Goal: Information Seeking & Learning: Learn about a topic

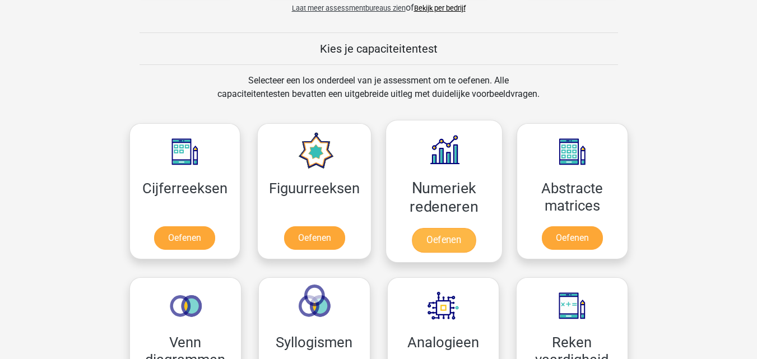
scroll to position [468, 0]
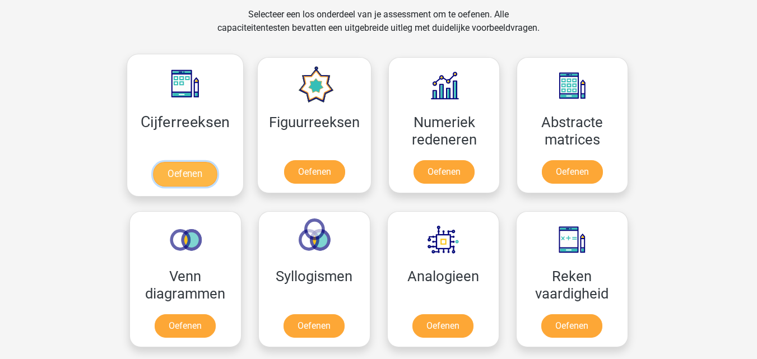
click at [199, 171] on link "Oefenen" at bounding box center [185, 174] width 64 height 25
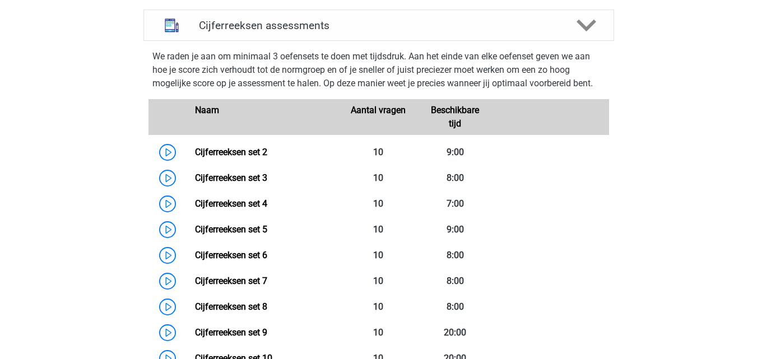
scroll to position [969, 0]
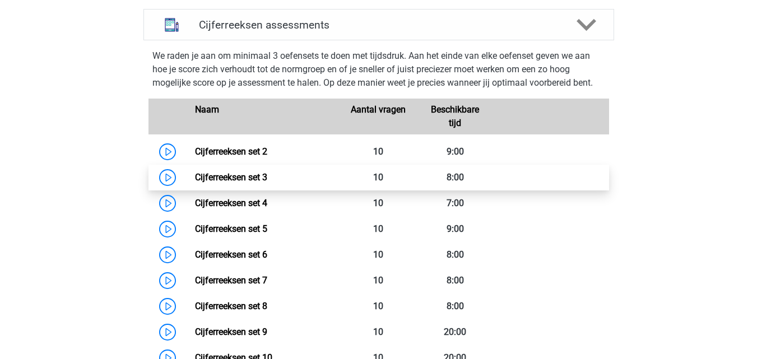
click at [267, 183] on link "Cijferreeksen set 3" at bounding box center [231, 177] width 72 height 11
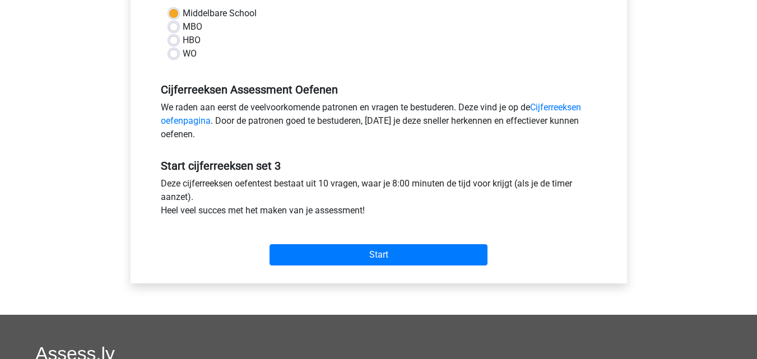
scroll to position [277, 0]
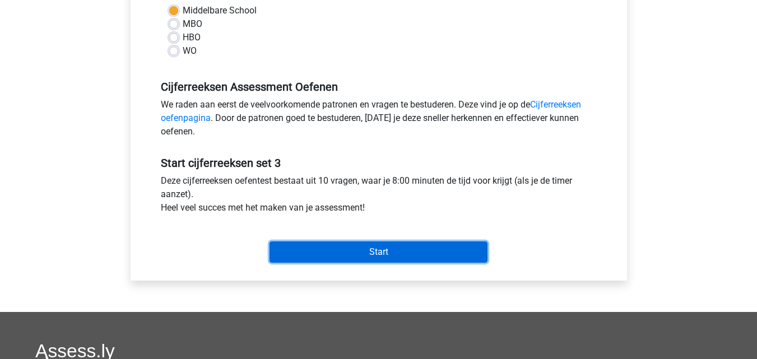
click at [323, 255] on input "Start" at bounding box center [378, 251] width 218 height 21
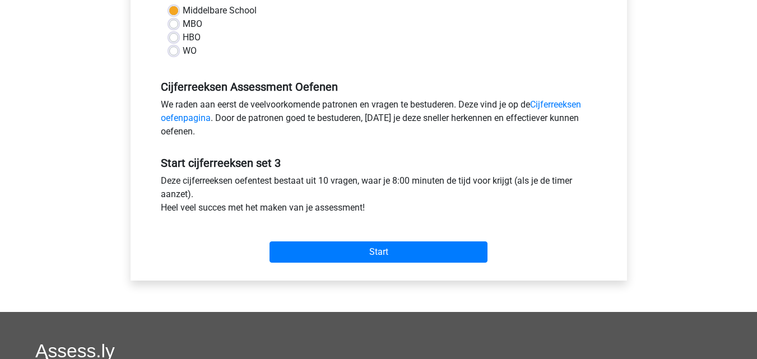
scroll to position [0, 0]
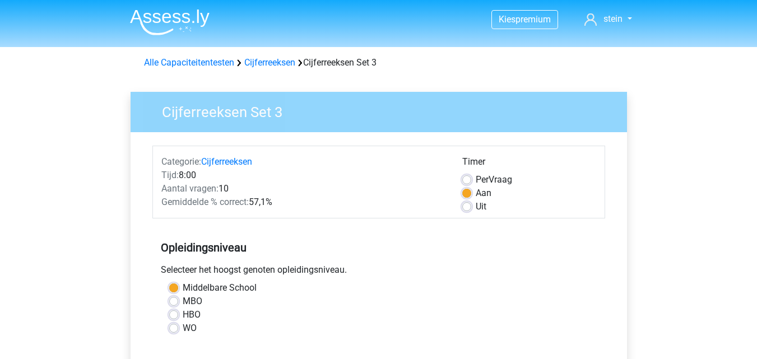
click at [188, 69] on div "Alle Capaciteitentesten Cijferreeksen Cijferreeksen Set 3" at bounding box center [378, 62] width 478 height 13
click at [188, 62] on link "Alle Capaciteitentesten" at bounding box center [189, 62] width 90 height 11
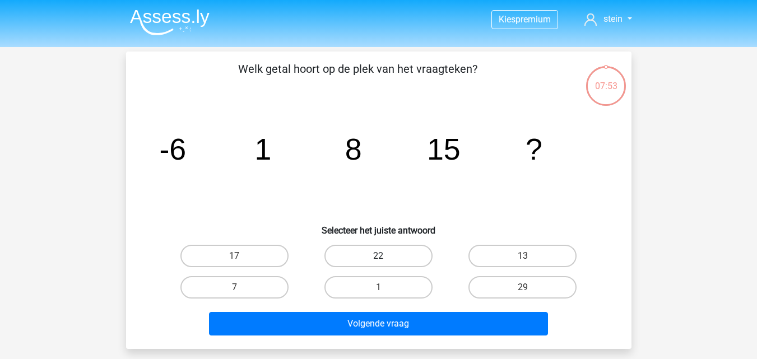
click at [379, 253] on label "22" at bounding box center [378, 256] width 108 height 22
click at [379, 256] on input "22" at bounding box center [381, 259] width 7 height 7
radio input "true"
click at [389, 308] on div "Volgende vraag" at bounding box center [378, 321] width 469 height 37
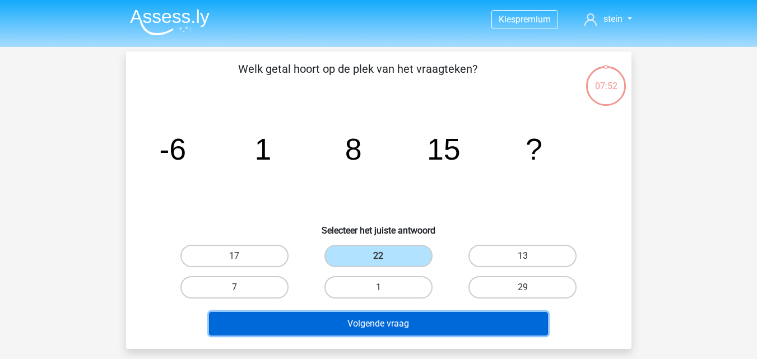
click at [387, 321] on button "Volgende vraag" at bounding box center [378, 324] width 339 height 24
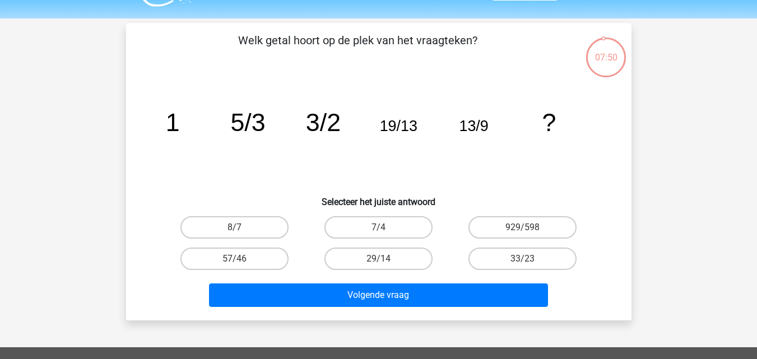
scroll to position [27, 0]
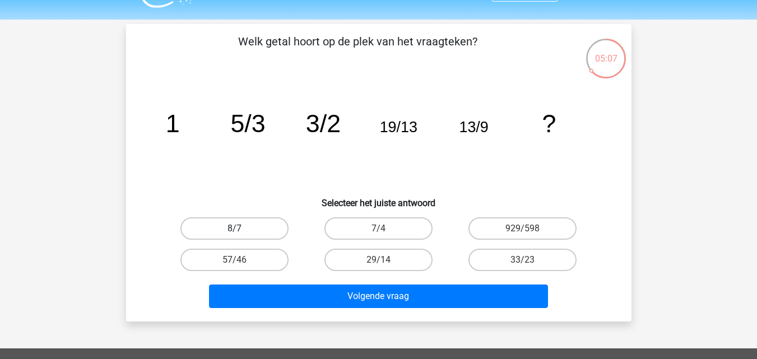
click at [268, 230] on label "8/7" at bounding box center [234, 228] width 108 height 22
click at [241, 230] on input "8/7" at bounding box center [237, 231] width 7 height 7
radio input "true"
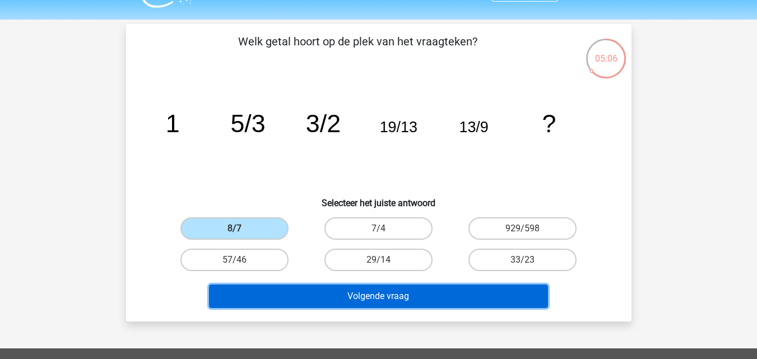
click at [328, 288] on button "Volgende vraag" at bounding box center [378, 296] width 339 height 24
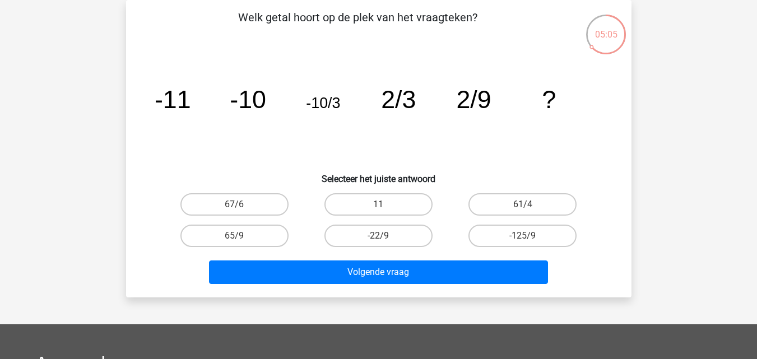
scroll to position [37, 0]
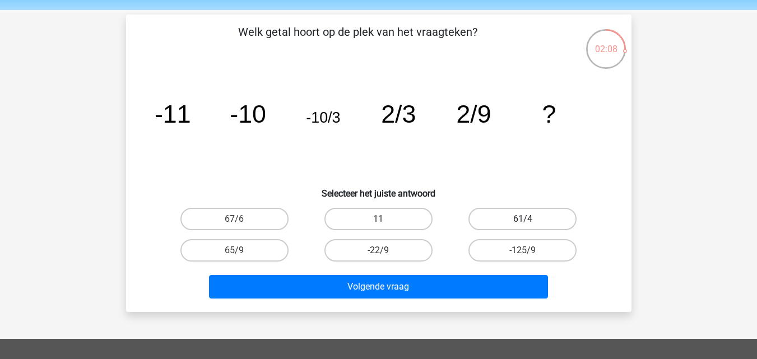
click at [513, 225] on label "61/4" at bounding box center [522, 219] width 108 height 22
click at [522, 225] on input "61/4" at bounding box center [525, 222] width 7 height 7
radio input "true"
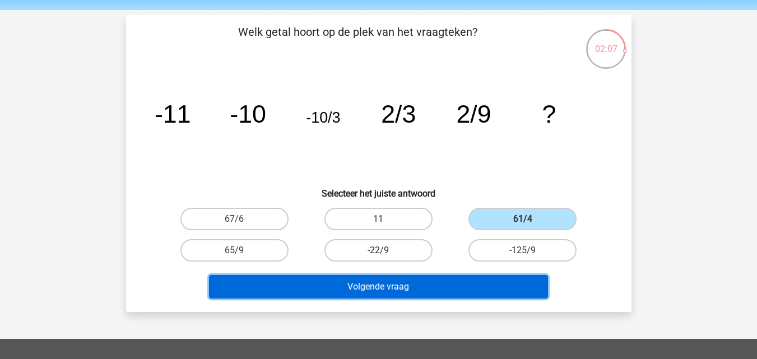
click at [362, 293] on button "Volgende vraag" at bounding box center [378, 287] width 339 height 24
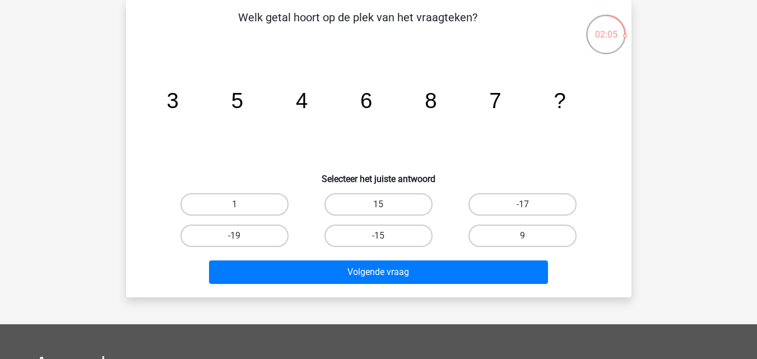
scroll to position [43, 0]
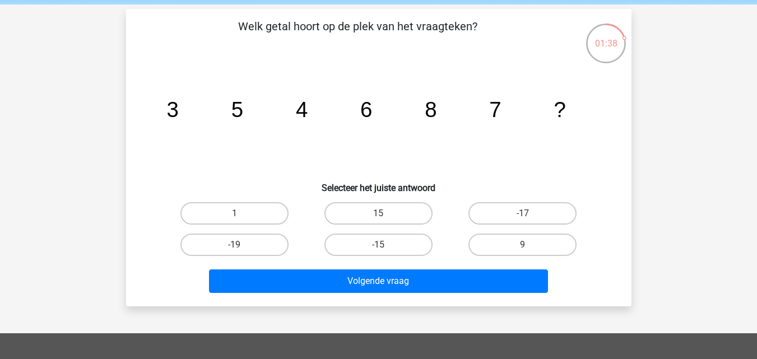
click at [522, 245] on input "9" at bounding box center [525, 248] width 7 height 7
radio input "true"
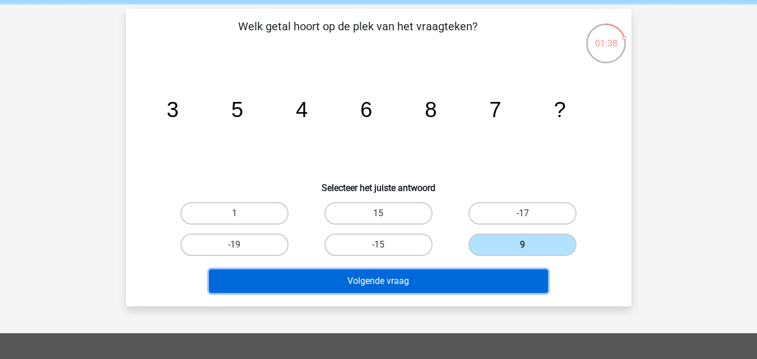
click at [418, 279] on button "Volgende vraag" at bounding box center [378, 281] width 339 height 24
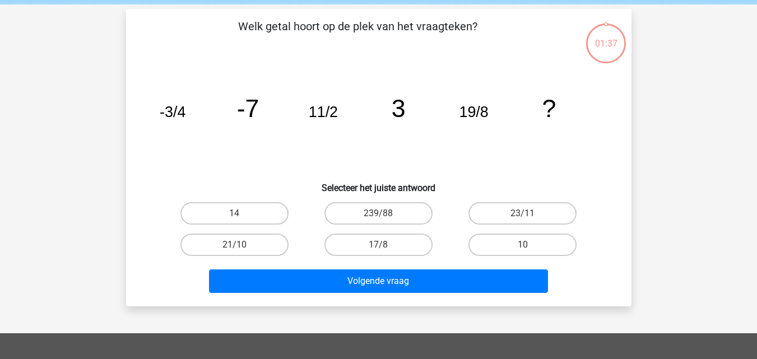
scroll to position [52, 0]
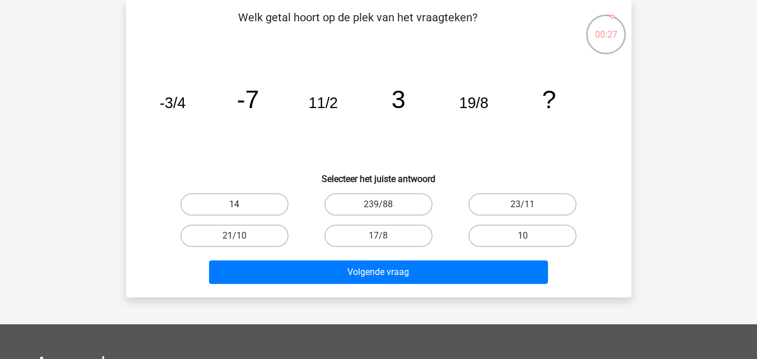
click at [260, 203] on label "14" at bounding box center [234, 204] width 108 height 22
click at [241, 204] on input "14" at bounding box center [237, 207] width 7 height 7
radio input "true"
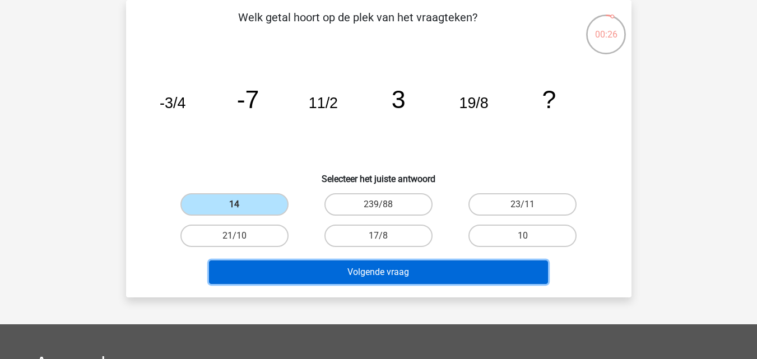
click at [333, 278] on button "Volgende vraag" at bounding box center [378, 272] width 339 height 24
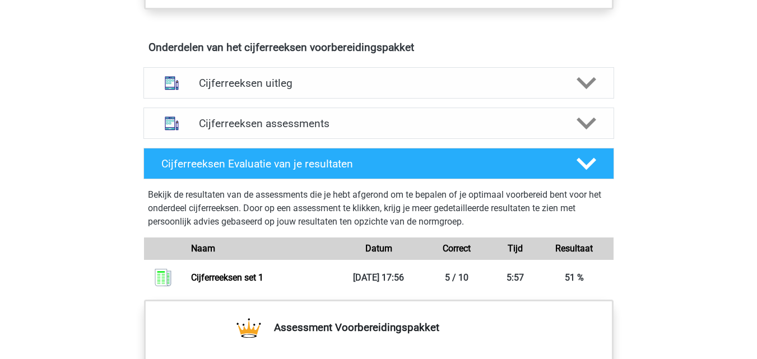
scroll to position [645, 0]
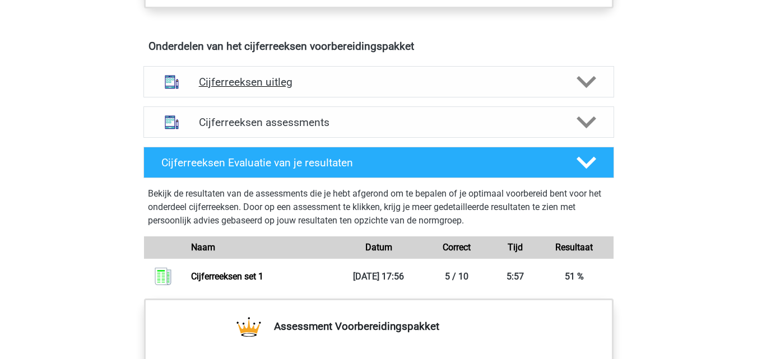
click at [305, 88] on h4 "Cijferreeksen uitleg" at bounding box center [379, 82] width 360 height 13
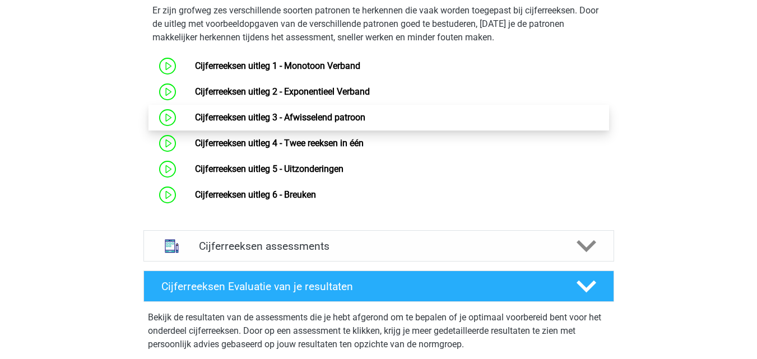
scroll to position [748, 0]
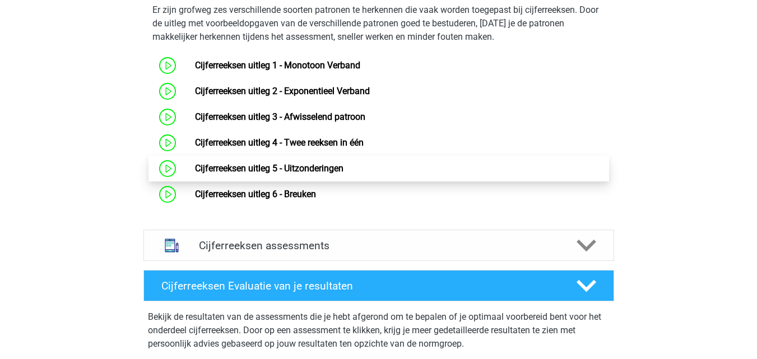
click at [302, 174] on link "Cijferreeksen uitleg 5 - Uitzonderingen" at bounding box center [269, 168] width 148 height 11
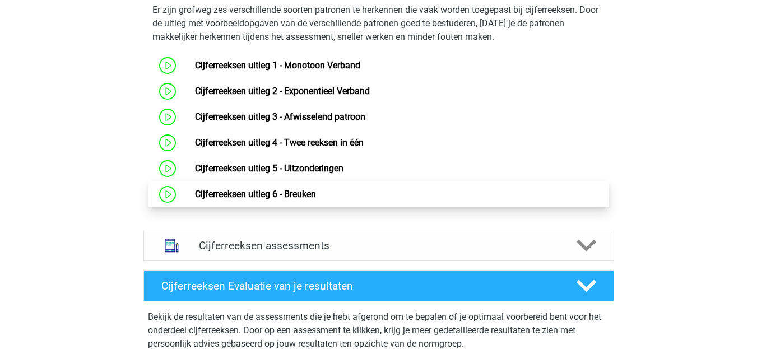
scroll to position [826, 0]
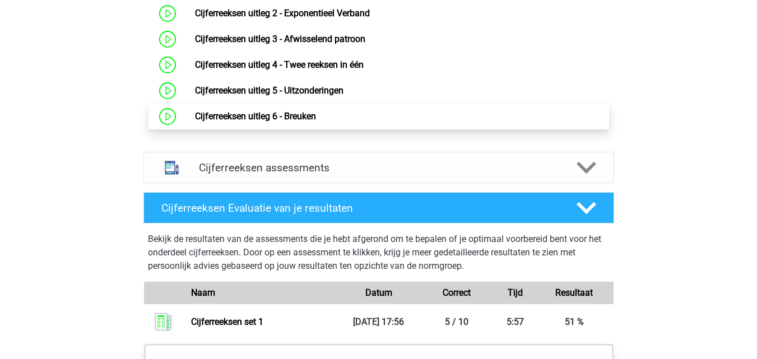
click at [305, 122] on link "Cijferreeksen uitleg 6 - Breuken" at bounding box center [255, 116] width 121 height 11
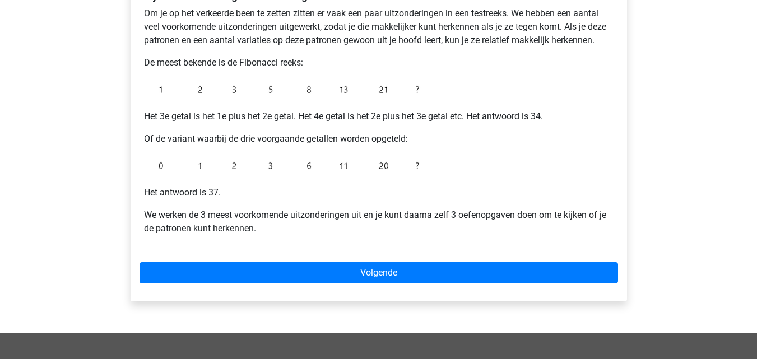
scroll to position [217, 0]
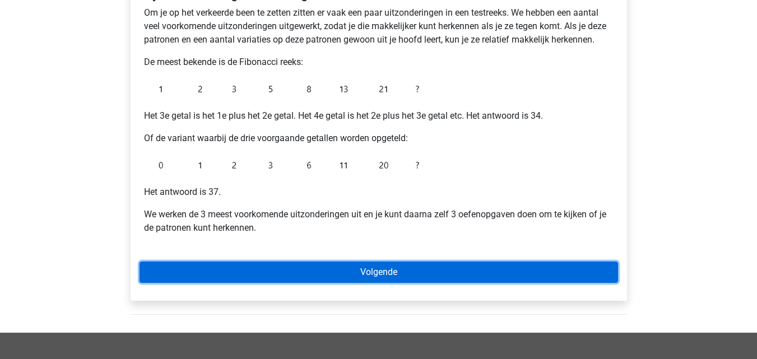
click at [311, 274] on link "Volgende" at bounding box center [378, 272] width 478 height 21
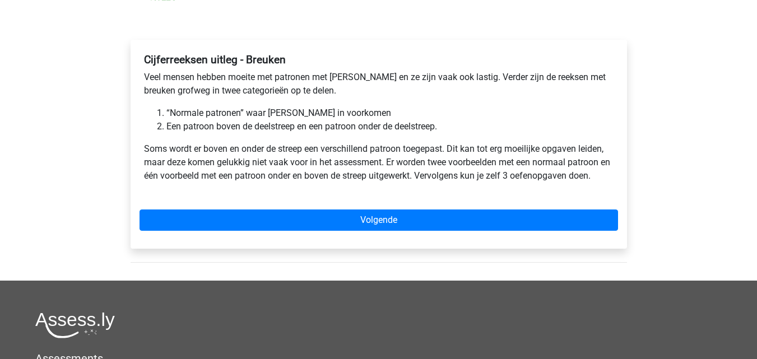
scroll to position [154, 0]
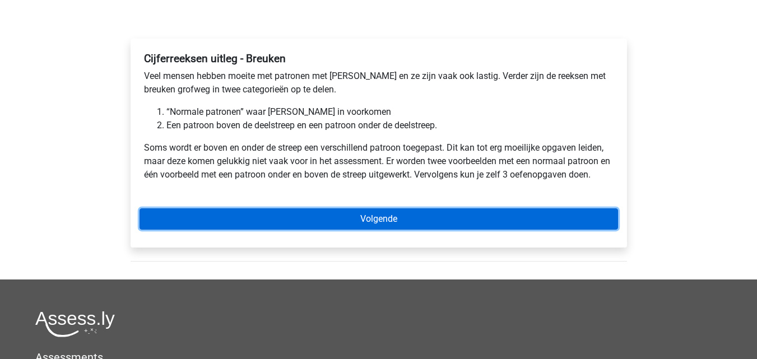
click at [364, 216] on link "Volgende" at bounding box center [378, 218] width 478 height 21
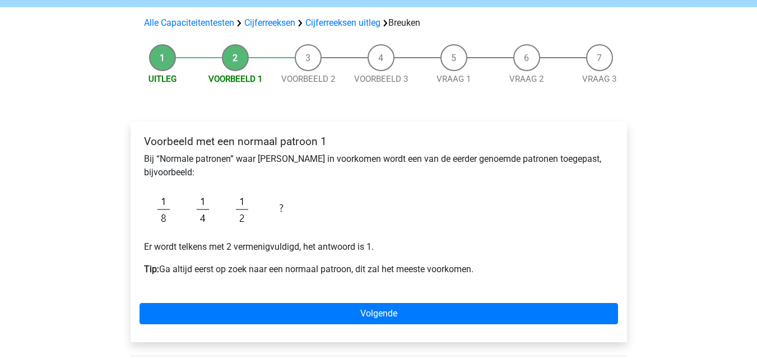
scroll to position [73, 0]
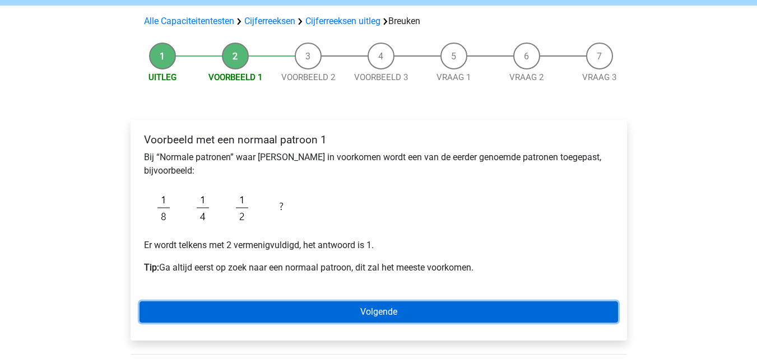
click at [352, 307] on link "Volgende" at bounding box center [378, 311] width 478 height 21
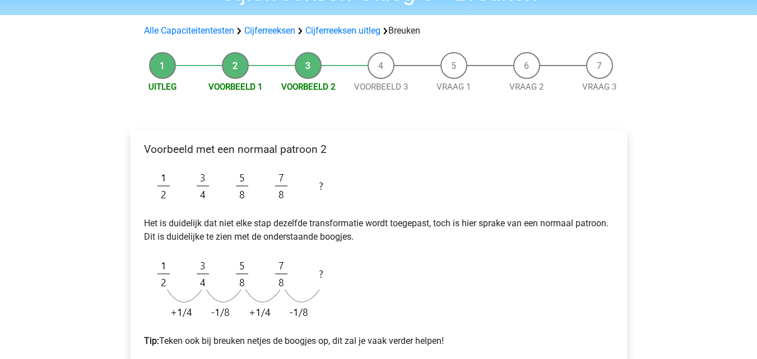
scroll to position [69, 0]
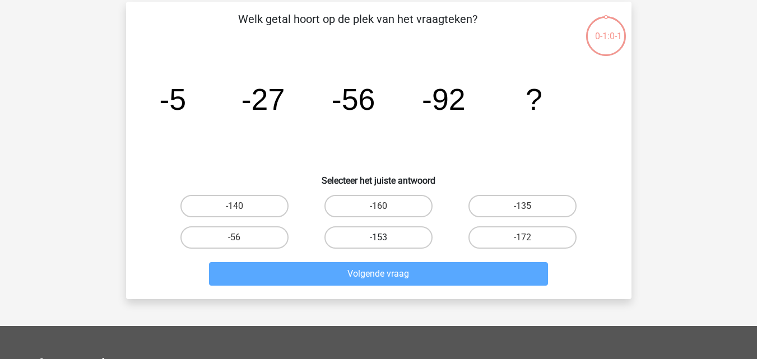
scroll to position [49, 0]
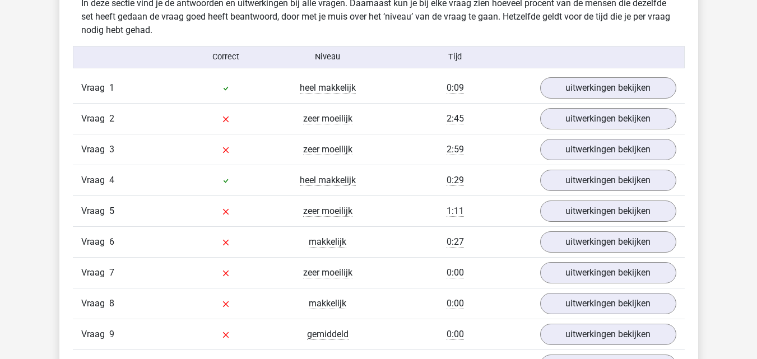
scroll to position [894, 0]
click at [594, 81] on link "uitwerkingen bekijken" at bounding box center [607, 87] width 156 height 25
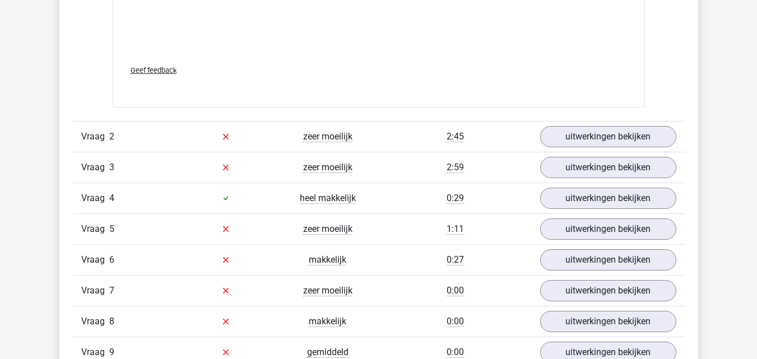
scroll to position [1570, 0]
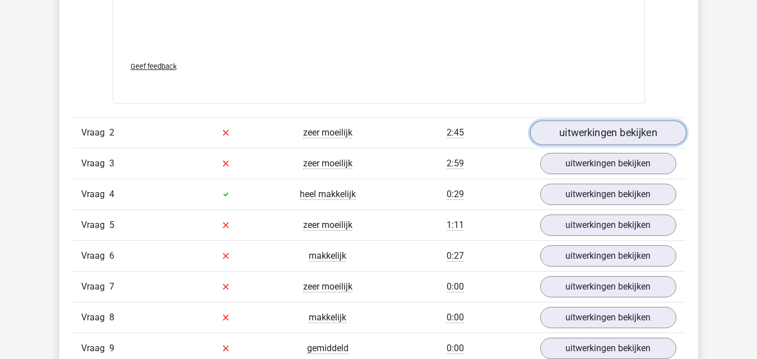
click at [581, 121] on link "uitwerkingen bekijken" at bounding box center [607, 132] width 156 height 25
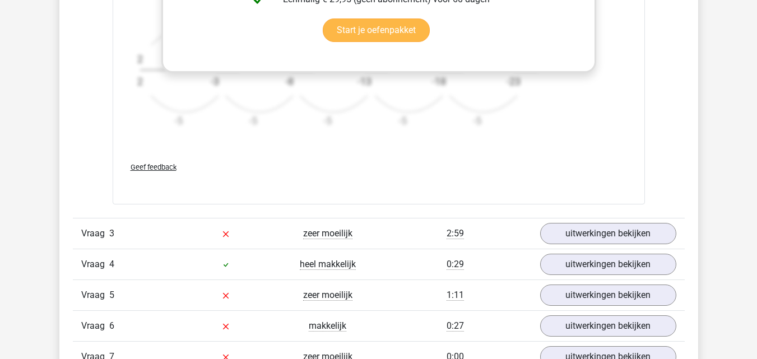
scroll to position [2191, 0]
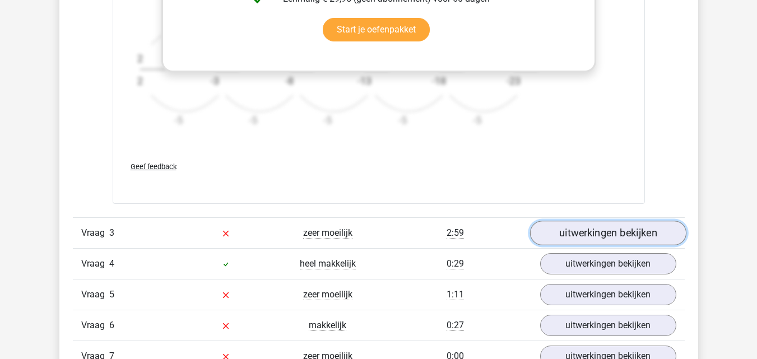
click at [585, 237] on link "uitwerkingen bekijken" at bounding box center [607, 233] width 156 height 25
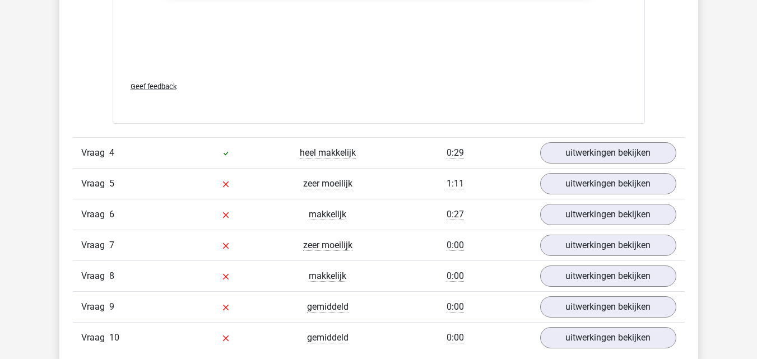
scroll to position [2994, 0]
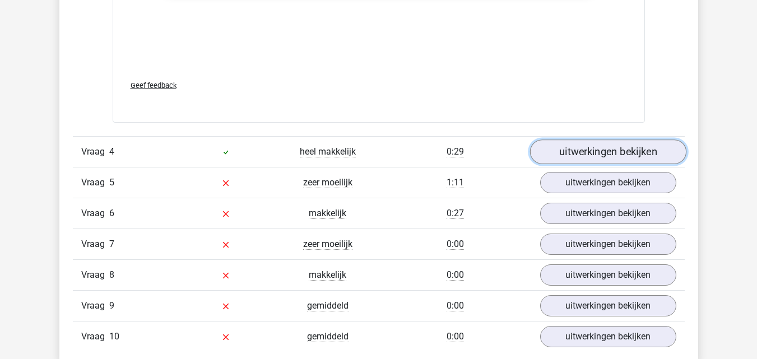
click at [574, 151] on link "uitwerkingen bekijken" at bounding box center [607, 151] width 156 height 25
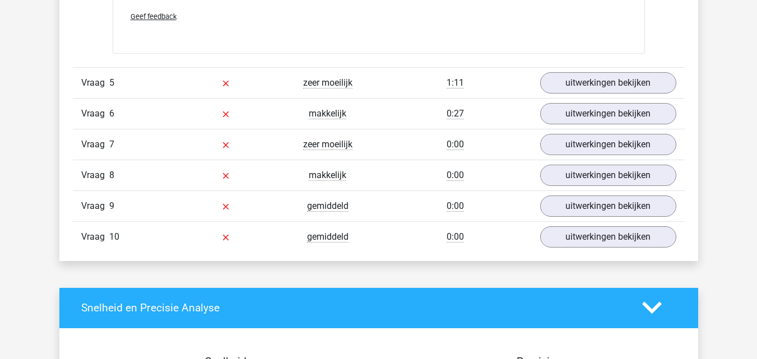
scroll to position [3787, 0]
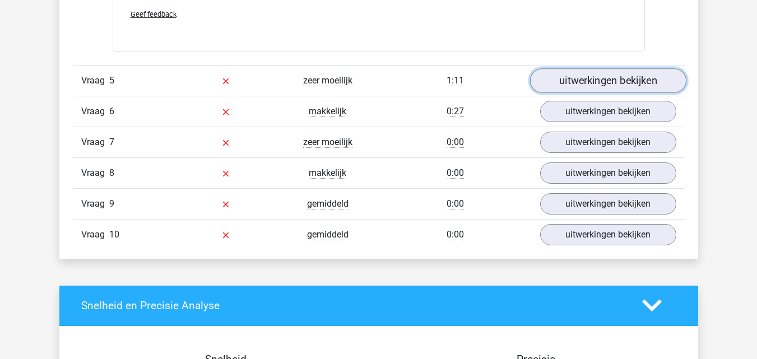
click at [582, 81] on link "uitwerkingen bekijken" at bounding box center [607, 80] width 156 height 25
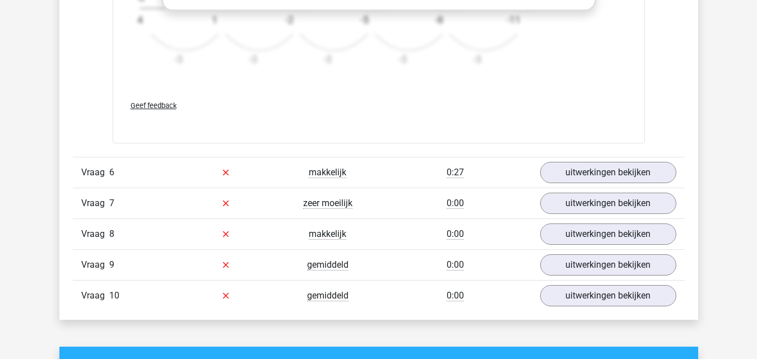
scroll to position [4420, 0]
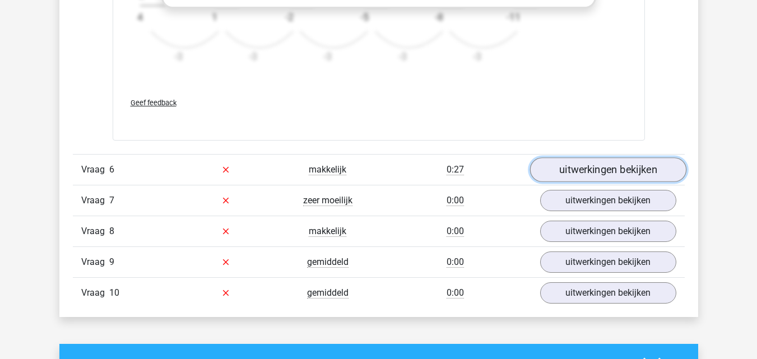
click at [581, 165] on link "uitwerkingen bekijken" at bounding box center [607, 169] width 156 height 25
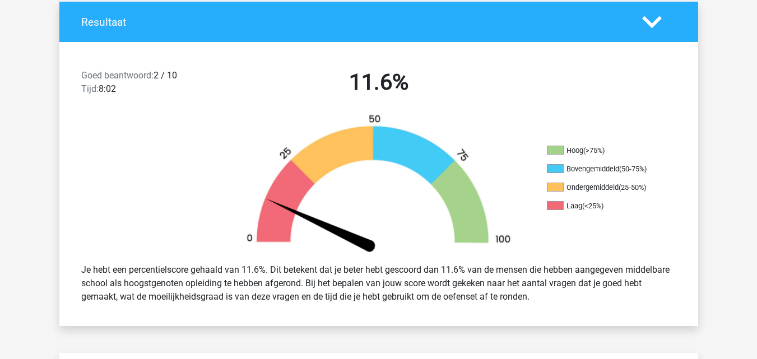
scroll to position [0, 0]
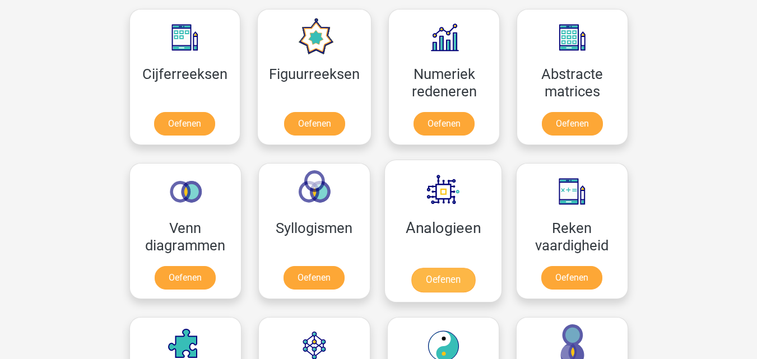
scroll to position [516, 0]
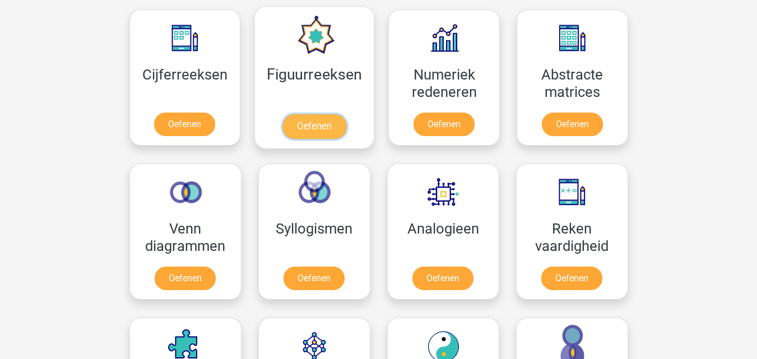
click at [316, 123] on link "Oefenen" at bounding box center [314, 126] width 64 height 25
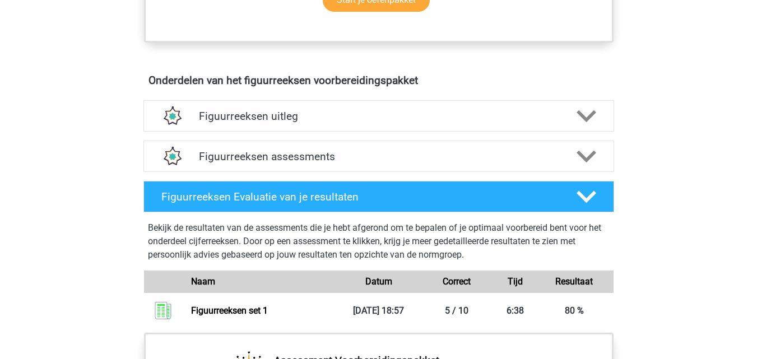
scroll to position [680, 0]
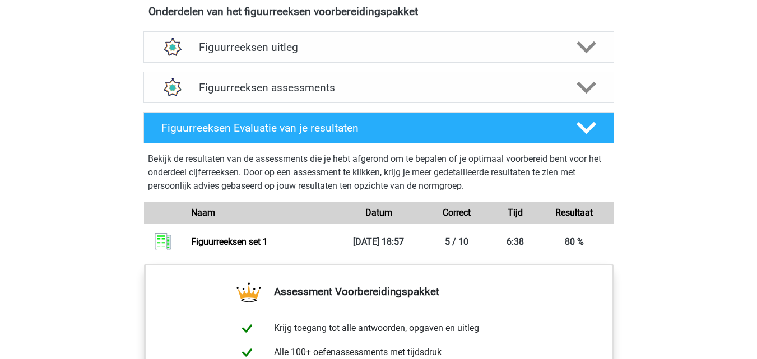
click at [358, 90] on h4 "Figuurreeksen assessments" at bounding box center [379, 87] width 360 height 13
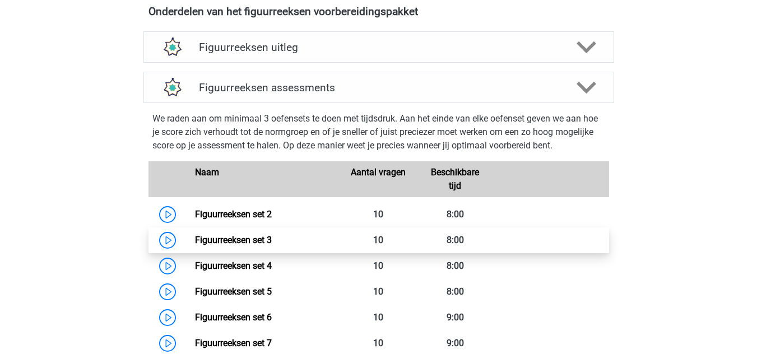
click at [272, 245] on link "Figuurreeksen set 3" at bounding box center [233, 240] width 77 height 11
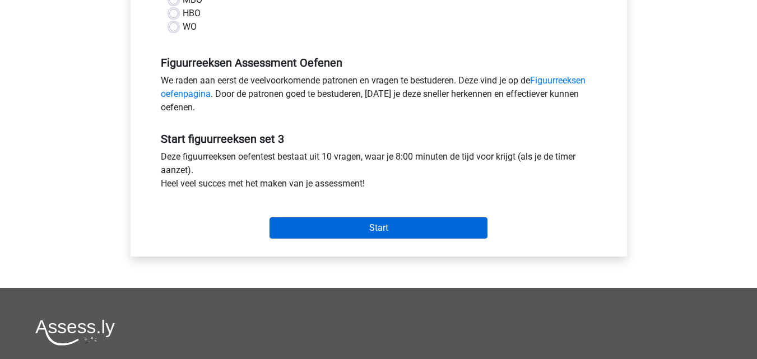
scroll to position [302, 0]
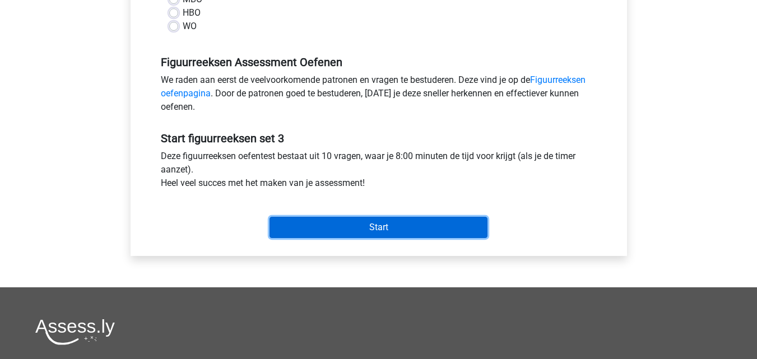
click at [362, 234] on input "Start" at bounding box center [378, 227] width 218 height 21
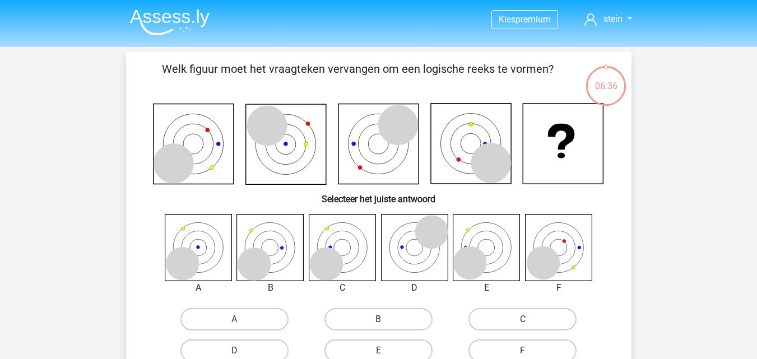
scroll to position [99, 0]
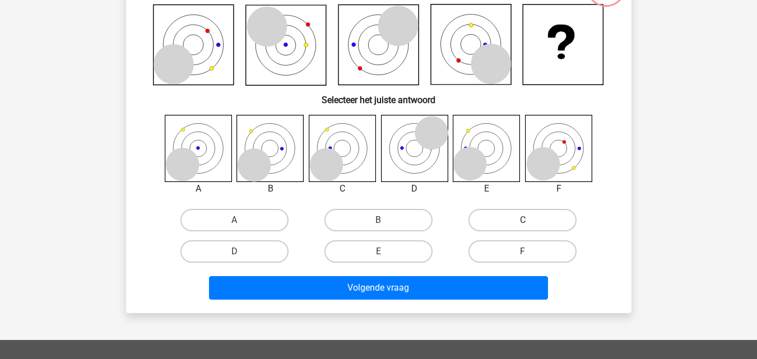
click at [487, 221] on label "C" at bounding box center [522, 220] width 108 height 22
click at [522, 221] on input "C" at bounding box center [525, 223] width 7 height 7
radio input "true"
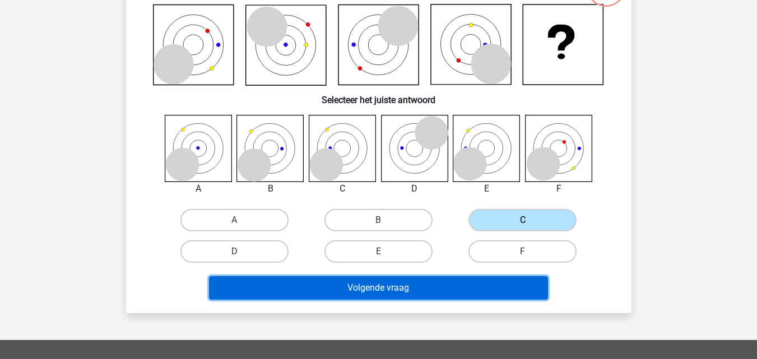
click at [378, 292] on button "Volgende vraag" at bounding box center [378, 288] width 339 height 24
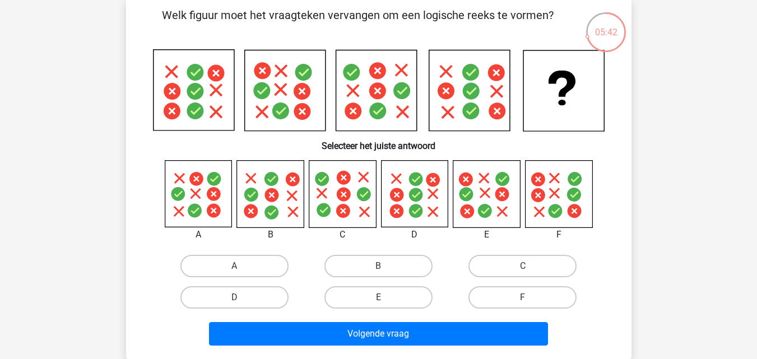
scroll to position [54, 0]
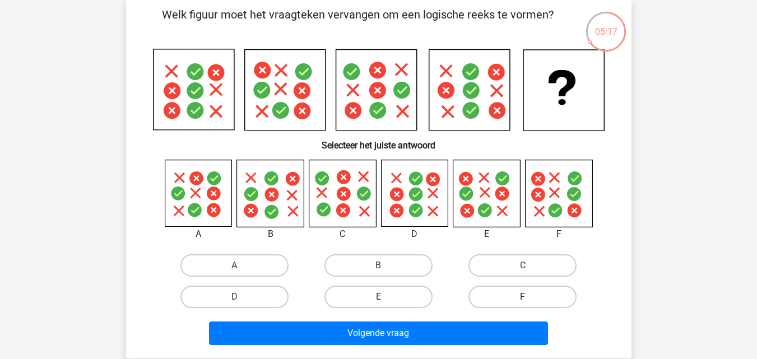
click at [531, 290] on label "F" at bounding box center [522, 297] width 108 height 22
click at [530, 297] on input "F" at bounding box center [525, 300] width 7 height 7
radio input "true"
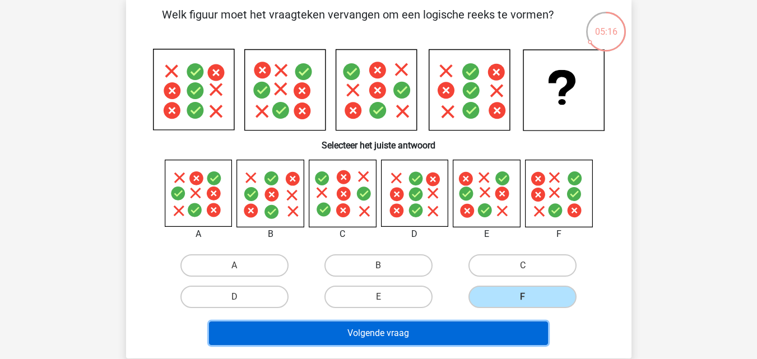
click at [463, 321] on button "Volgende vraag" at bounding box center [378, 333] width 339 height 24
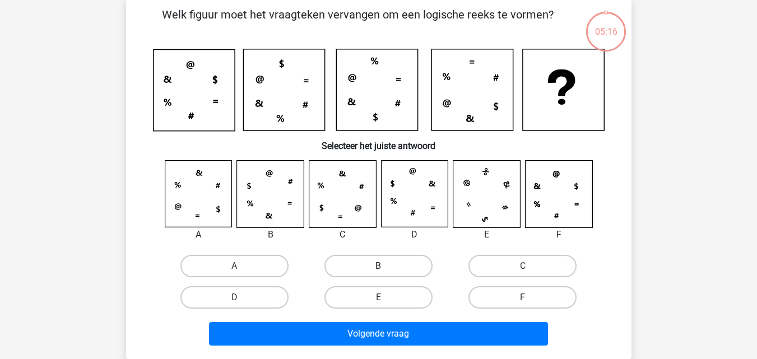
scroll to position [52, 0]
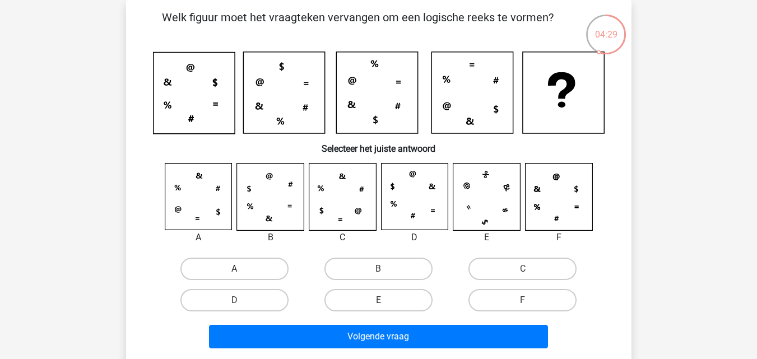
click at [253, 269] on label "A" at bounding box center [234, 269] width 108 height 22
click at [241, 269] on input "A" at bounding box center [237, 272] width 7 height 7
radio input "true"
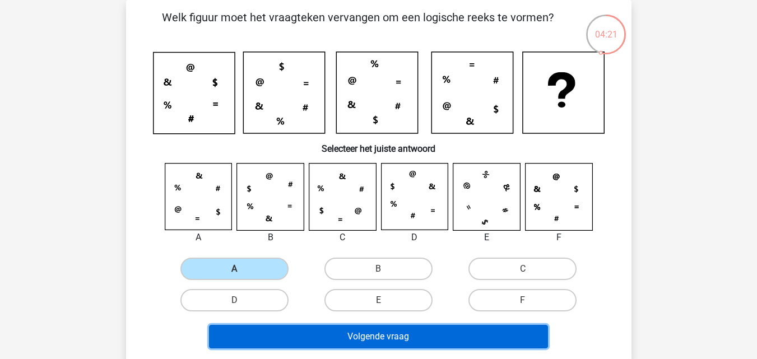
click at [318, 338] on button "Volgende vraag" at bounding box center [378, 337] width 339 height 24
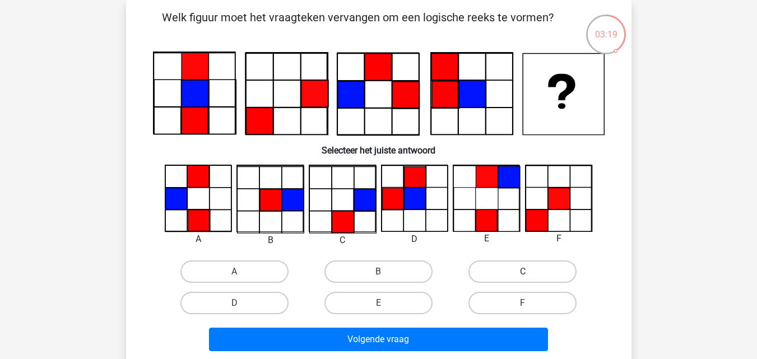
click at [510, 260] on label "C" at bounding box center [522, 271] width 108 height 22
click at [522, 272] on input "C" at bounding box center [525, 275] width 7 height 7
radio input "true"
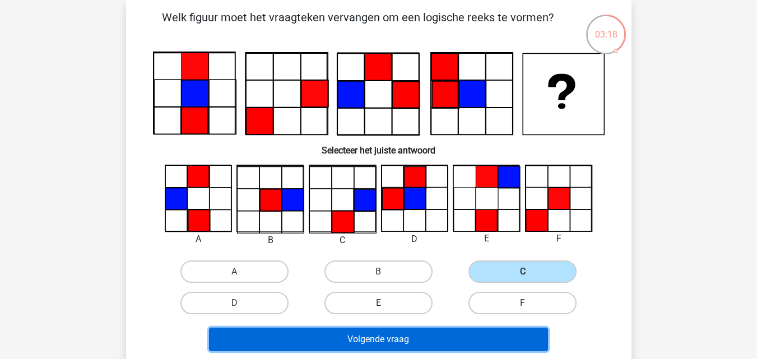
click at [428, 337] on button "Volgende vraag" at bounding box center [378, 340] width 339 height 24
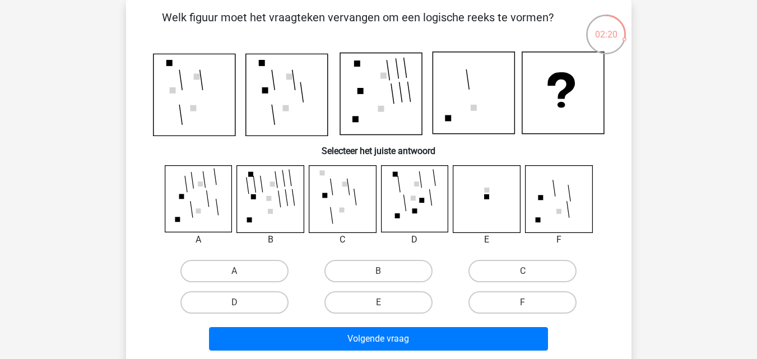
click at [207, 201] on icon at bounding box center [198, 198] width 67 height 67
click at [258, 269] on label "A" at bounding box center [234, 271] width 108 height 22
click at [241, 271] on input "A" at bounding box center [237, 274] width 7 height 7
radio input "true"
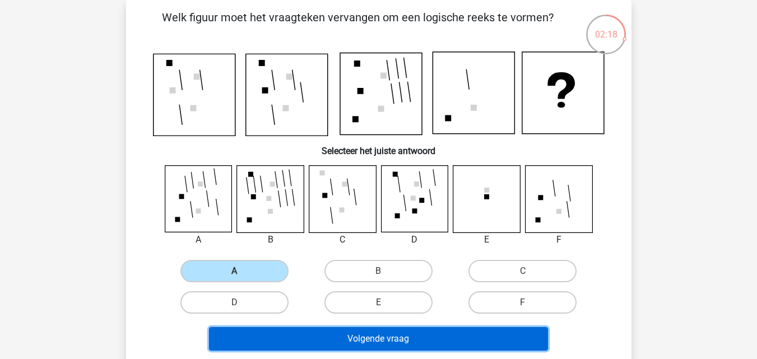
click at [345, 340] on button "Volgende vraag" at bounding box center [378, 339] width 339 height 24
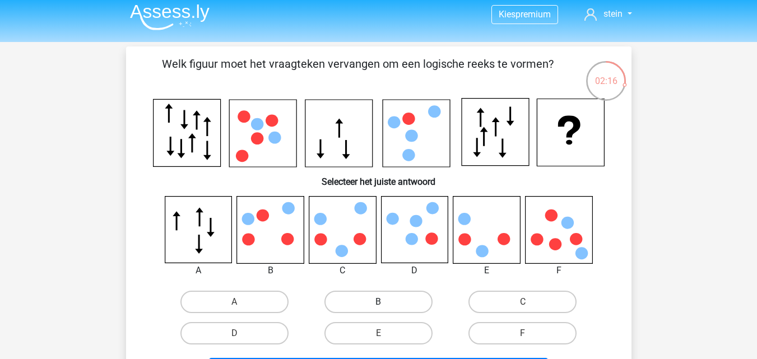
scroll to position [4, 0]
click at [383, 334] on input "E" at bounding box center [381, 337] width 7 height 7
radio input "true"
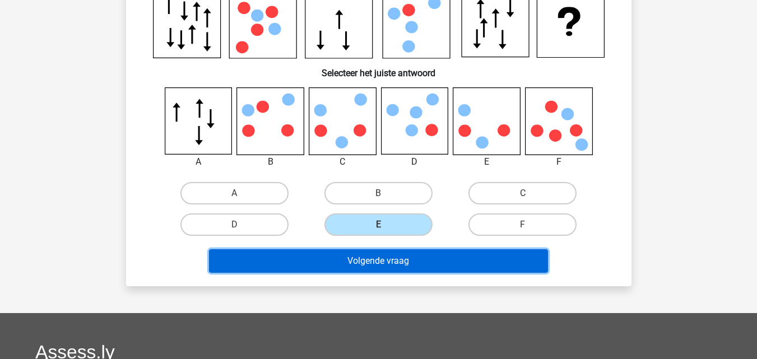
click at [394, 254] on button "Volgende vraag" at bounding box center [378, 261] width 339 height 24
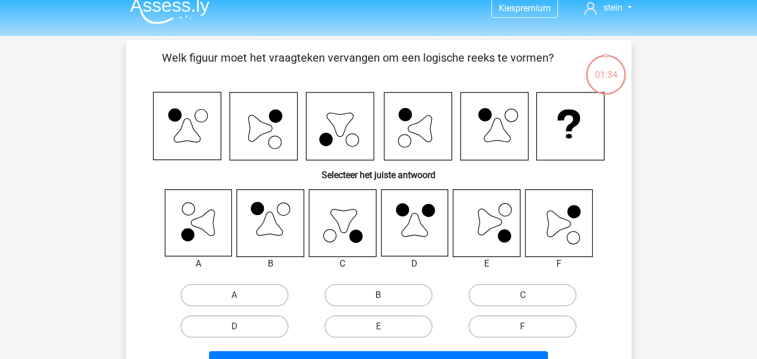
scroll to position [11, 0]
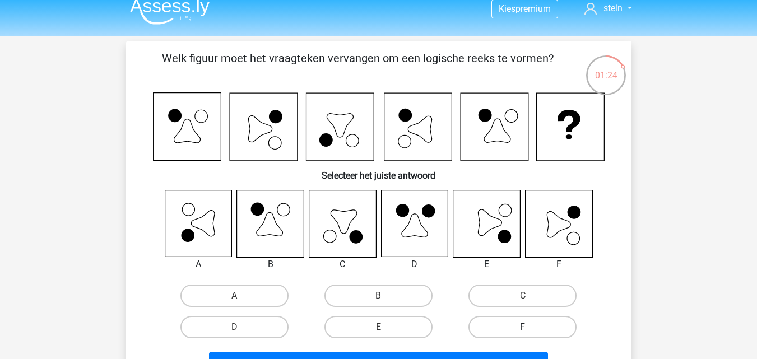
click at [493, 323] on label "F" at bounding box center [522, 327] width 108 height 22
click at [522, 327] on input "F" at bounding box center [525, 330] width 7 height 7
radio input "true"
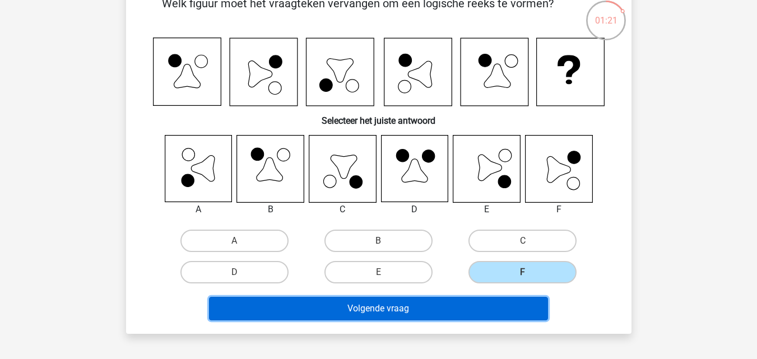
click at [423, 308] on button "Volgende vraag" at bounding box center [378, 309] width 339 height 24
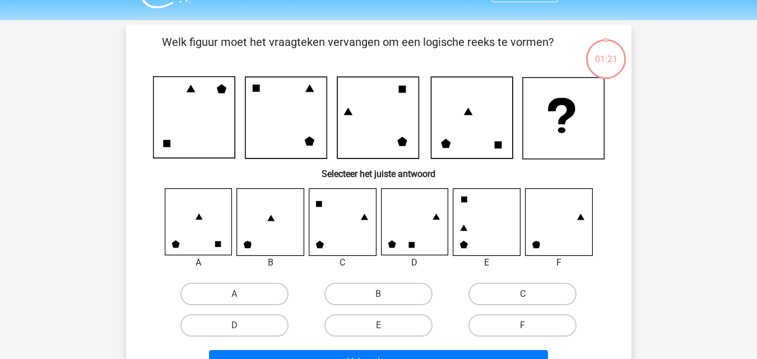
scroll to position [26, 0]
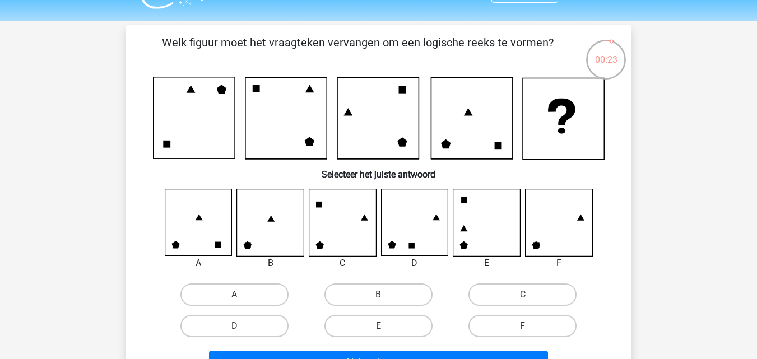
click at [486, 236] on icon at bounding box center [486, 222] width 67 height 67
click at [347, 319] on label "E" at bounding box center [378, 326] width 108 height 22
click at [378, 326] on input "E" at bounding box center [381, 329] width 7 height 7
radio input "true"
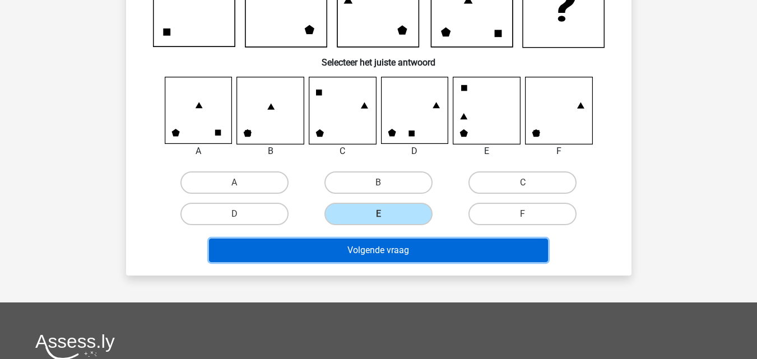
click at [347, 254] on button "Volgende vraag" at bounding box center [378, 251] width 339 height 24
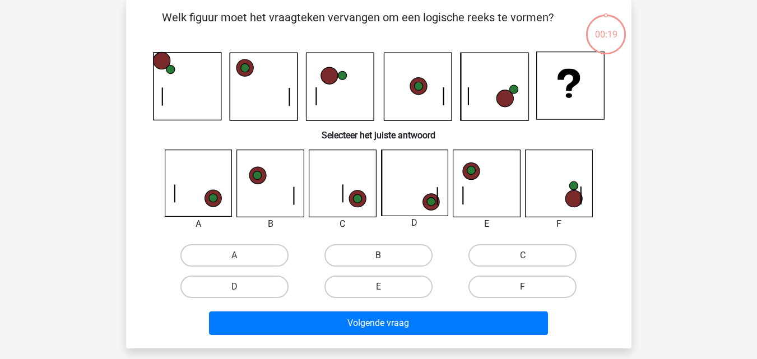
scroll to position [0, 0]
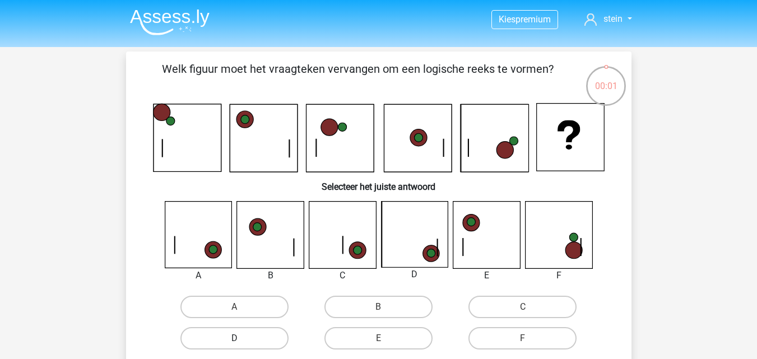
click at [222, 335] on label "D" at bounding box center [234, 338] width 108 height 22
click at [234, 338] on input "D" at bounding box center [237, 341] width 7 height 7
radio input "true"
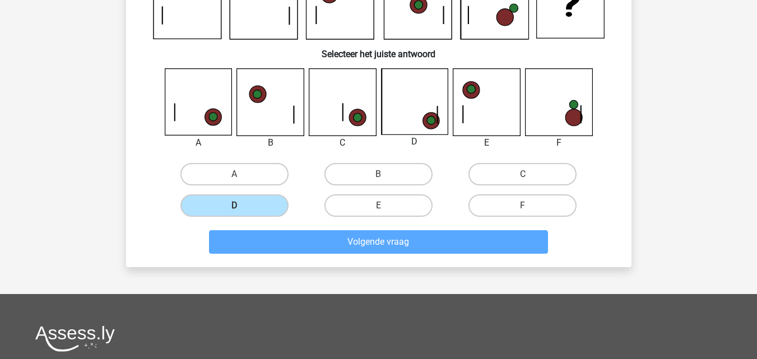
scroll to position [151, 0]
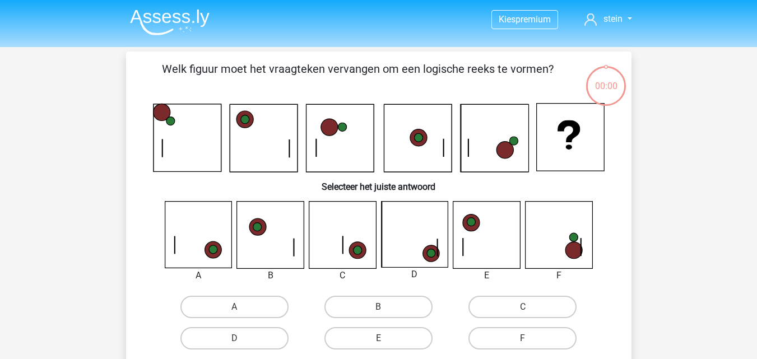
scroll to position [151, 0]
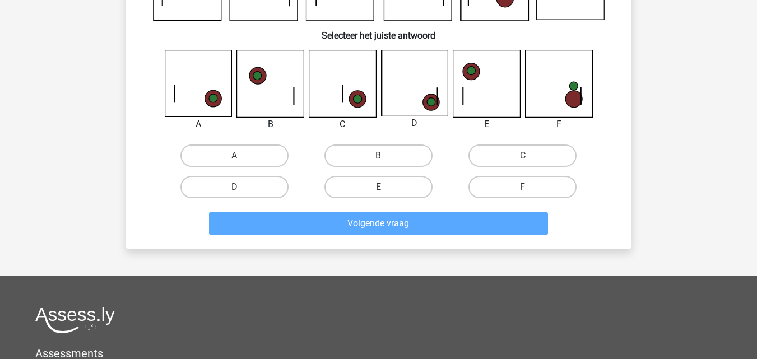
click at [296, 157] on div "A" at bounding box center [234, 155] width 135 height 22
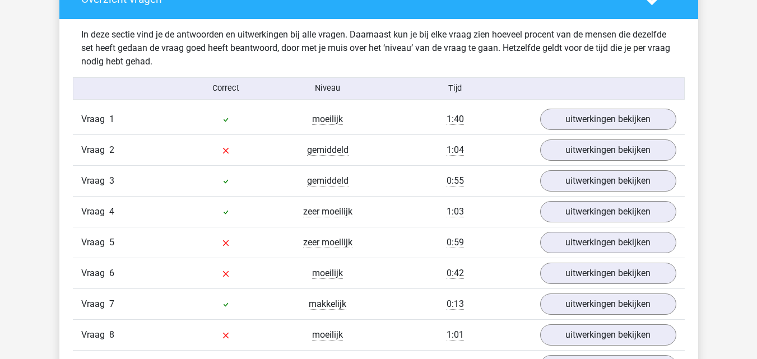
scroll to position [867, 0]
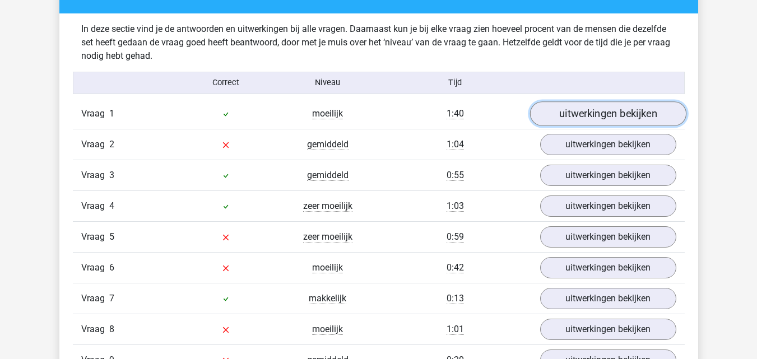
click at [569, 116] on link "uitwerkingen bekijken" at bounding box center [607, 113] width 156 height 25
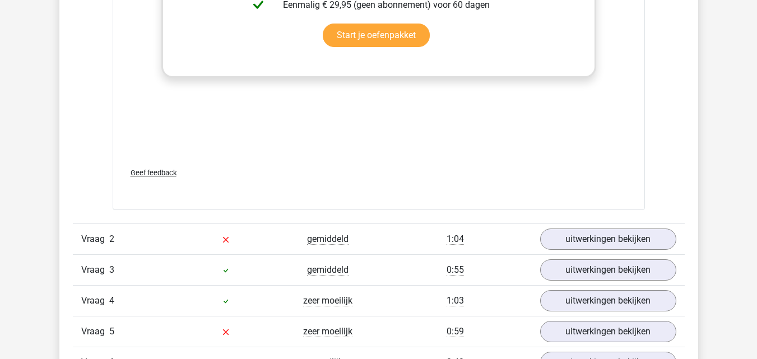
scroll to position [1710, 0]
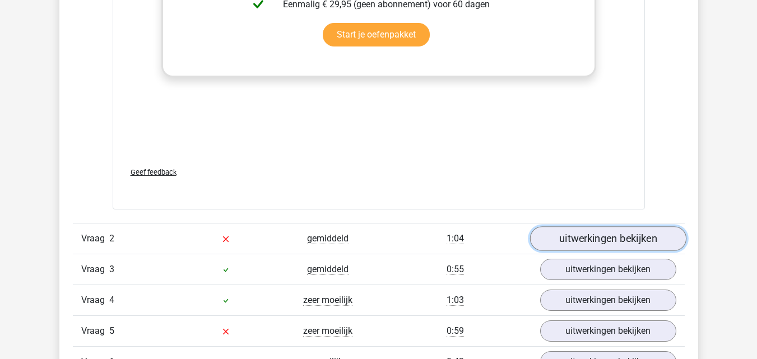
click at [578, 242] on link "uitwerkingen bekijken" at bounding box center [607, 238] width 156 height 25
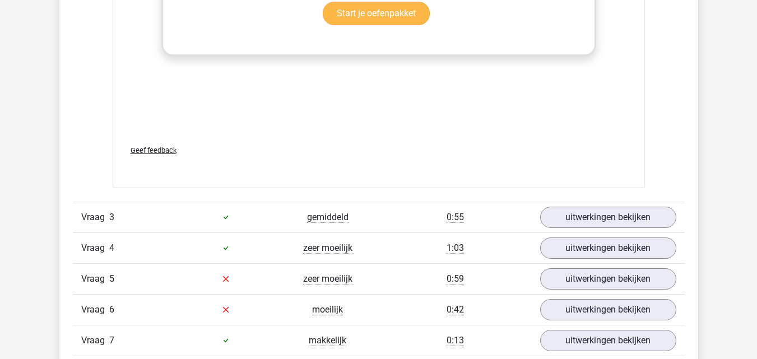
scroll to position [2721, 0]
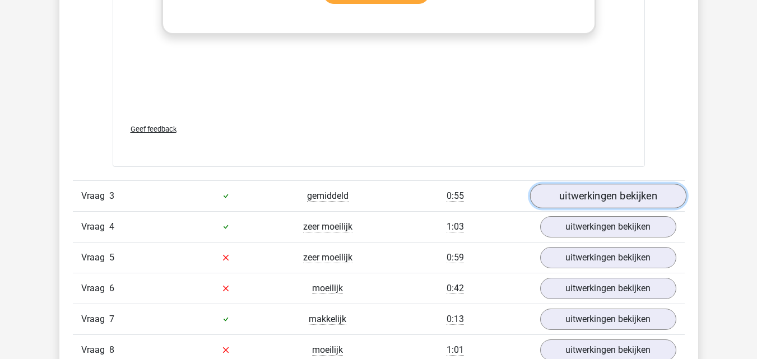
click at [563, 201] on link "uitwerkingen bekijken" at bounding box center [607, 196] width 156 height 25
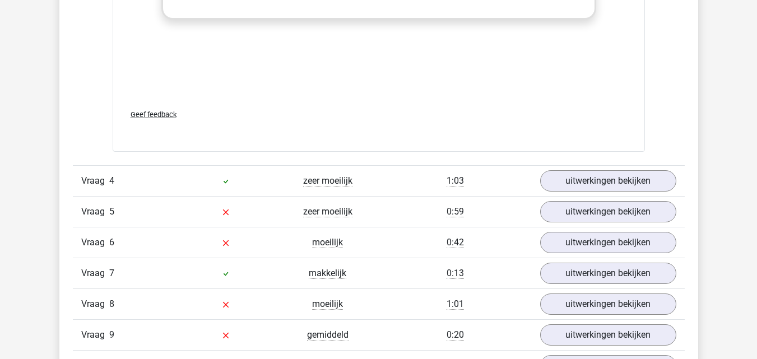
scroll to position [3716, 0]
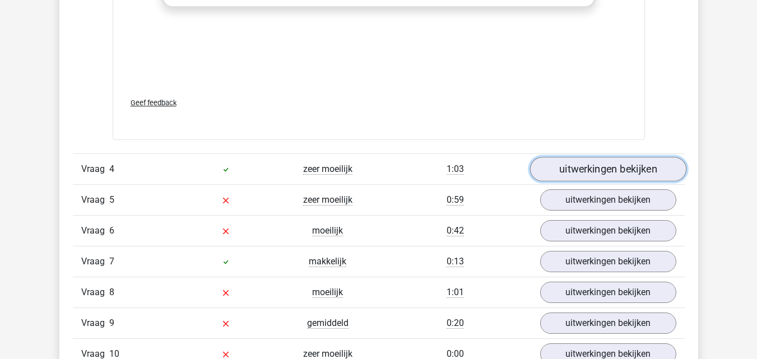
click at [573, 170] on link "uitwerkingen bekijken" at bounding box center [607, 169] width 156 height 25
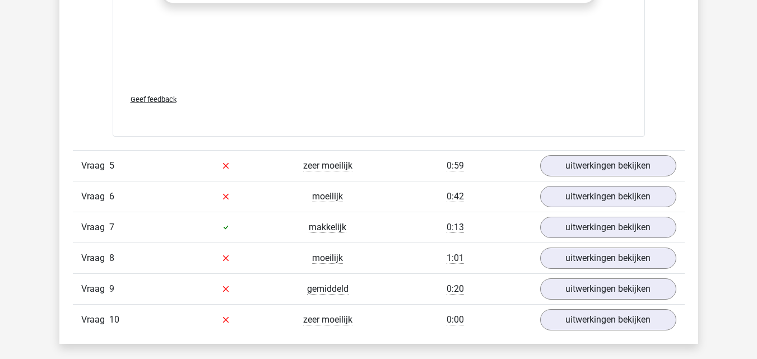
scroll to position [4701, 0]
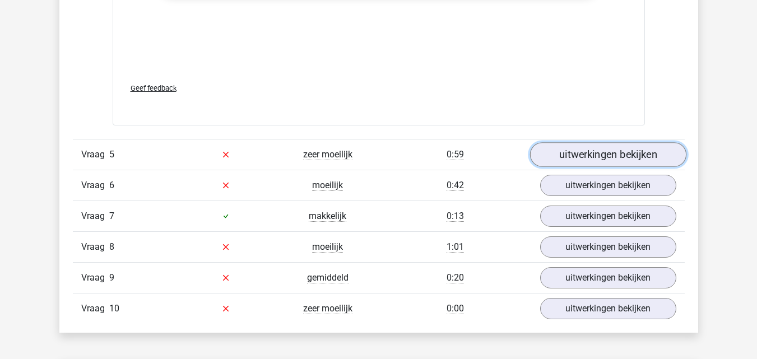
click at [595, 158] on link "uitwerkingen bekijken" at bounding box center [607, 154] width 156 height 25
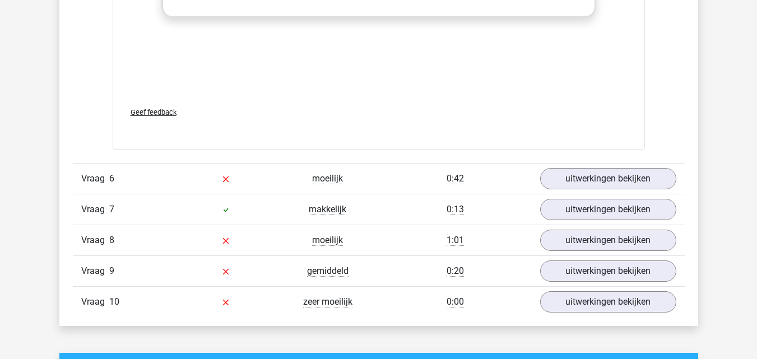
scroll to position [5694, 0]
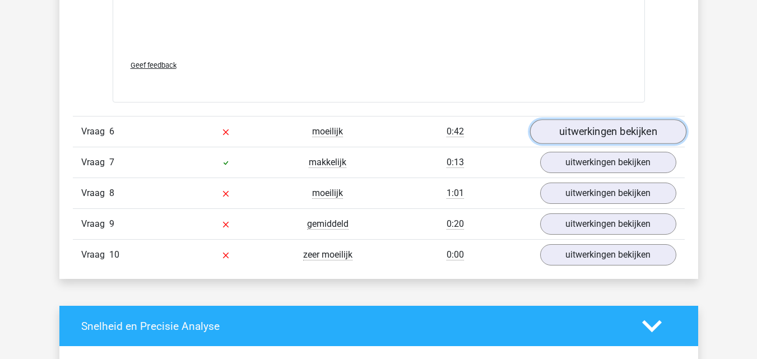
click at [591, 129] on link "uitwerkingen bekijken" at bounding box center [607, 132] width 156 height 25
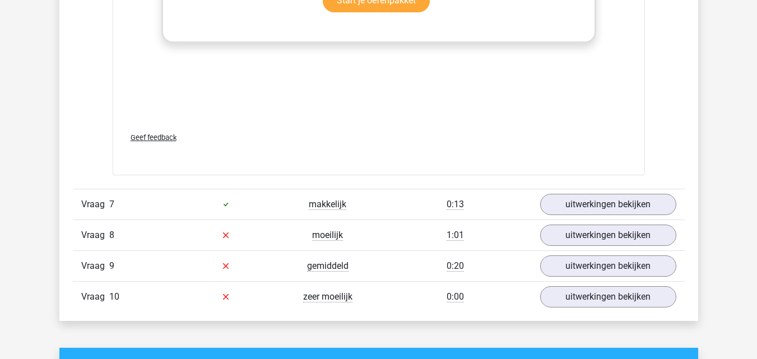
scroll to position [6576, 0]
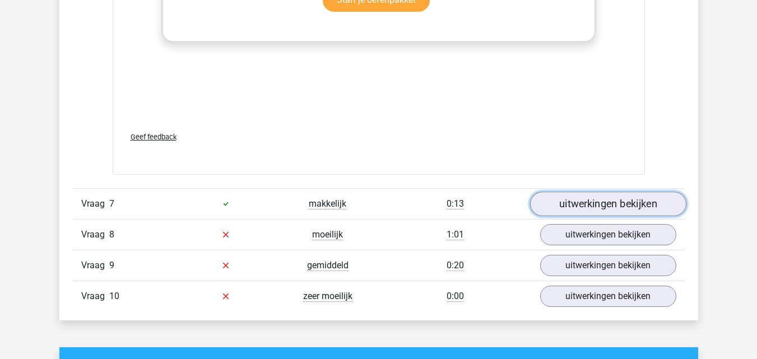
click at [557, 208] on link "uitwerkingen bekijken" at bounding box center [607, 204] width 156 height 25
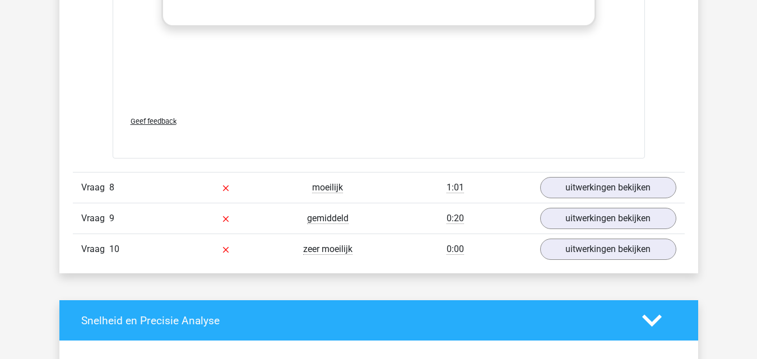
scroll to position [7546, 0]
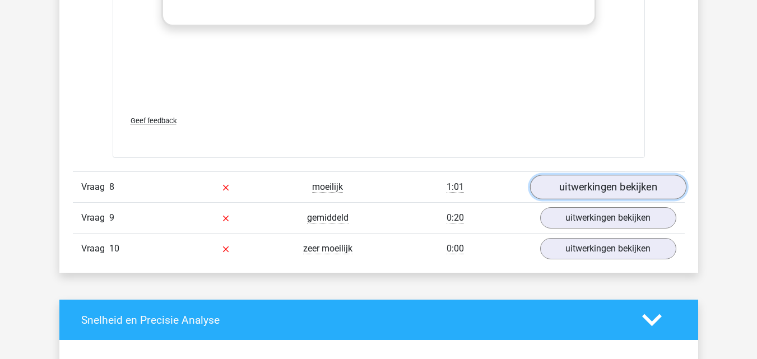
click at [564, 189] on link "uitwerkingen bekijken" at bounding box center [607, 187] width 156 height 25
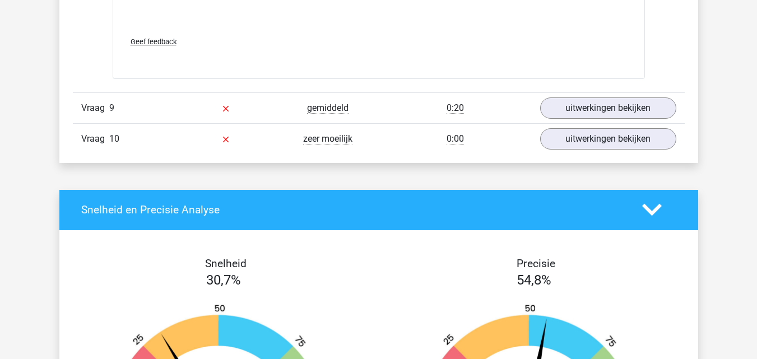
scroll to position [8593, 0]
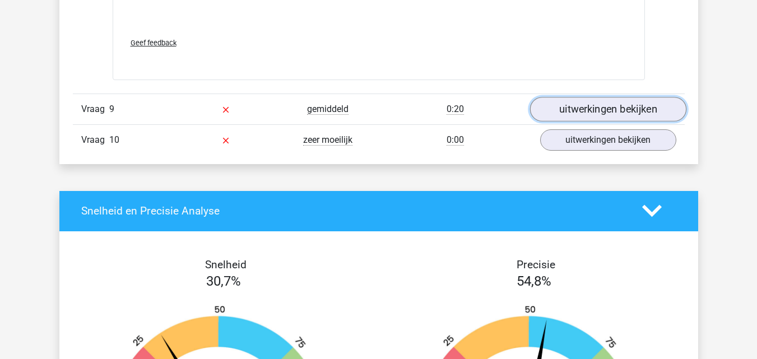
click at [572, 110] on link "uitwerkingen bekijken" at bounding box center [607, 109] width 156 height 25
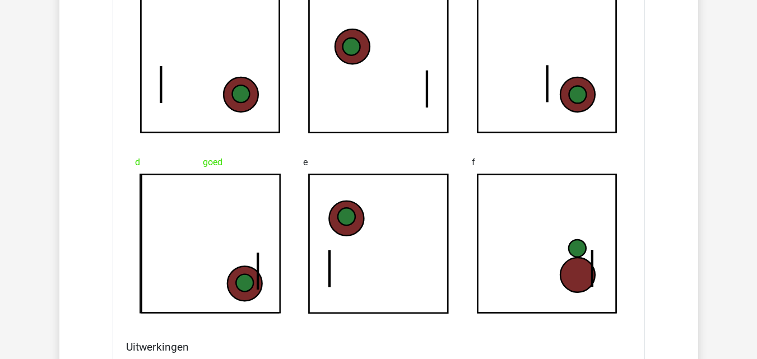
scroll to position [8882, 0]
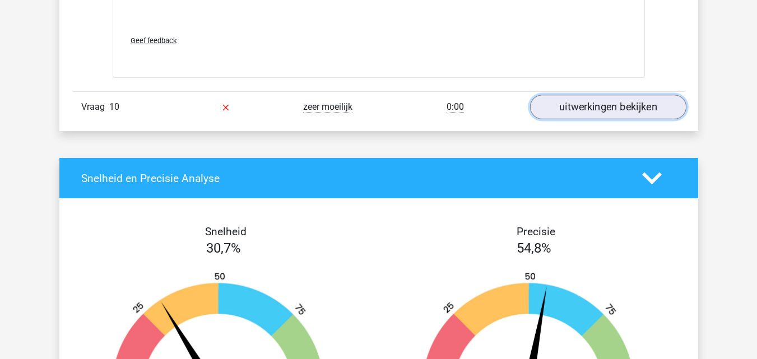
click at [594, 104] on link "uitwerkingen bekijken" at bounding box center [607, 107] width 156 height 25
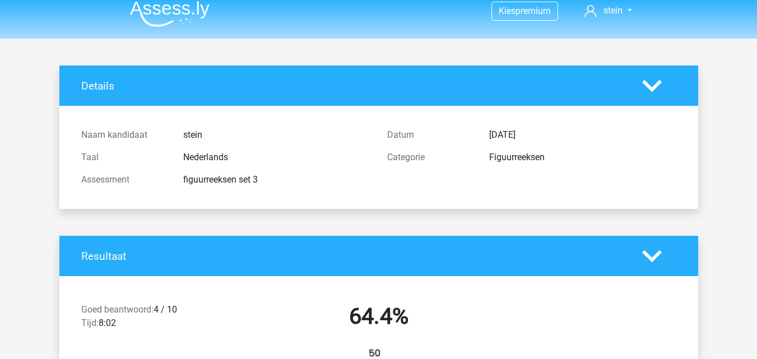
scroll to position [0, 0]
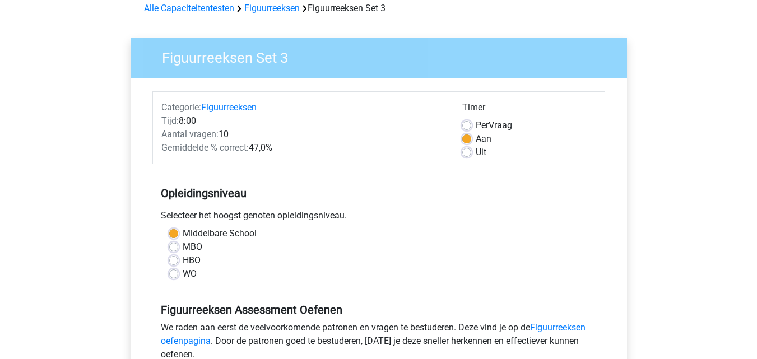
scroll to position [27, 0]
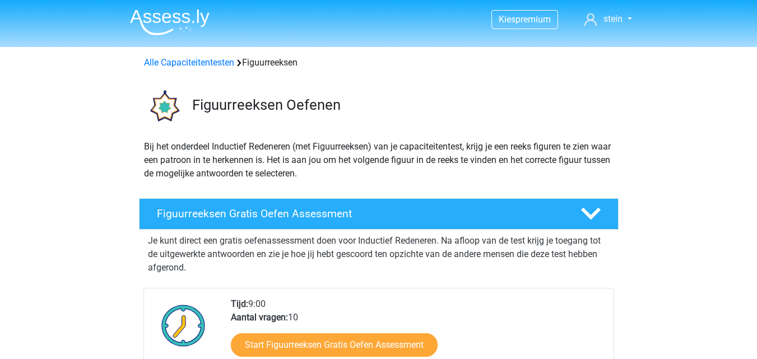
scroll to position [680, 0]
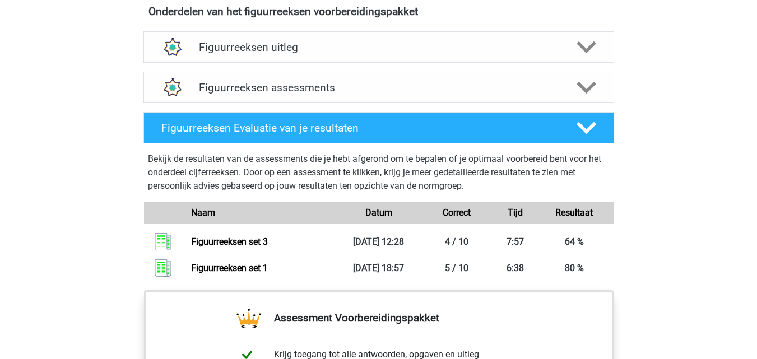
click at [291, 45] on h4 "Figuurreeksen uitleg" at bounding box center [379, 47] width 360 height 13
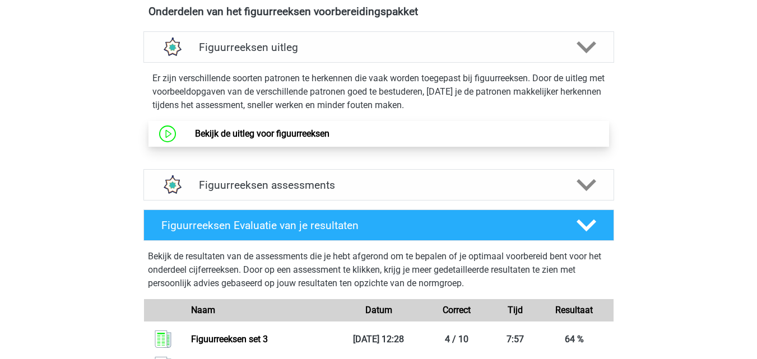
click at [300, 130] on link "Bekijk de uitleg voor figuurreeksen" at bounding box center [262, 133] width 134 height 11
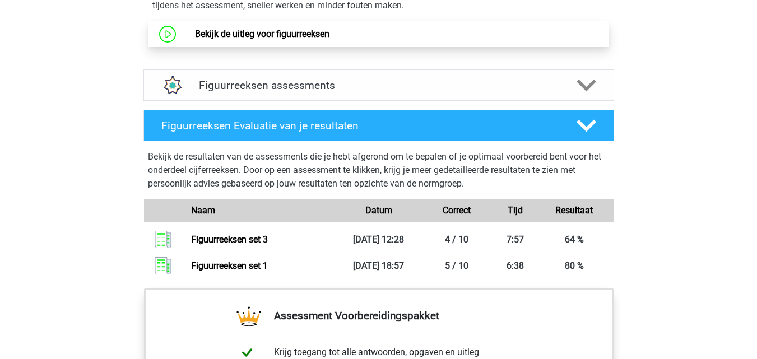
scroll to position [782, 0]
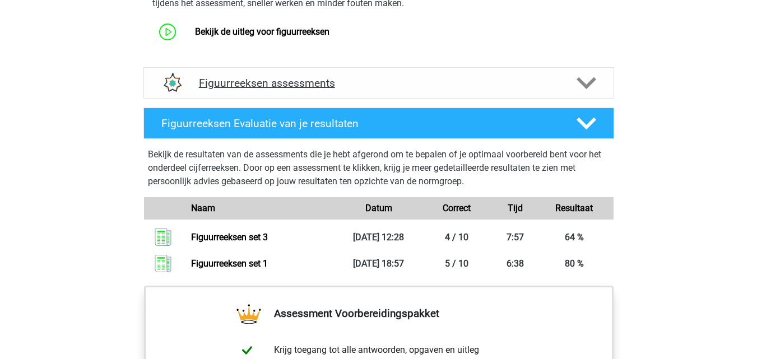
click at [173, 85] on img at bounding box center [171, 83] width 29 height 29
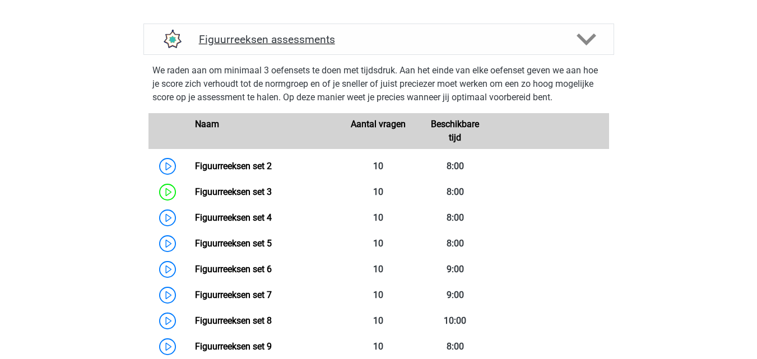
scroll to position [827, 0]
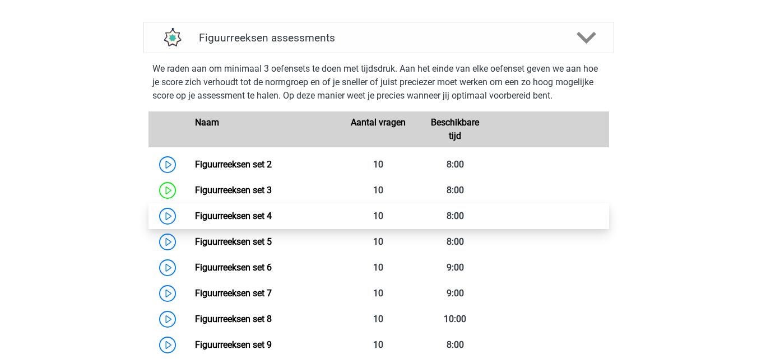
click at [195, 221] on link "Figuurreeksen set 4" at bounding box center [233, 216] width 77 height 11
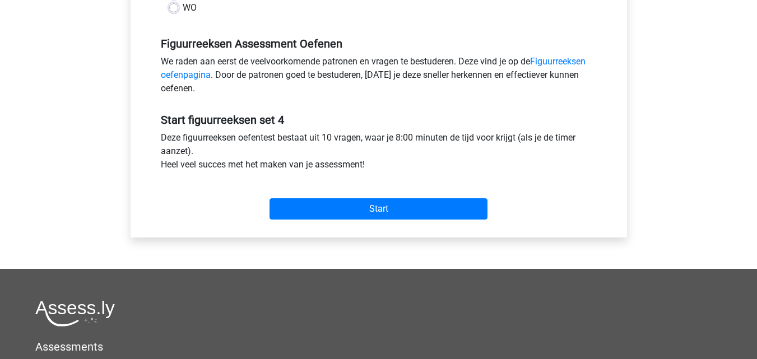
scroll to position [335, 0]
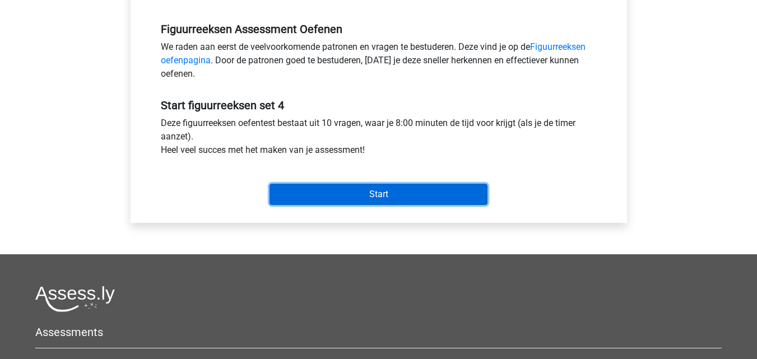
click at [460, 194] on input "Start" at bounding box center [378, 194] width 218 height 21
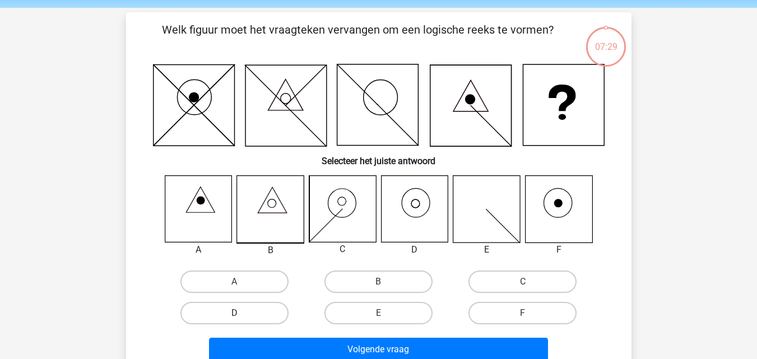
click at [260, 318] on label "D" at bounding box center [234, 313] width 108 height 22
click at [241, 318] on input "D" at bounding box center [237, 316] width 7 height 7
radio input "true"
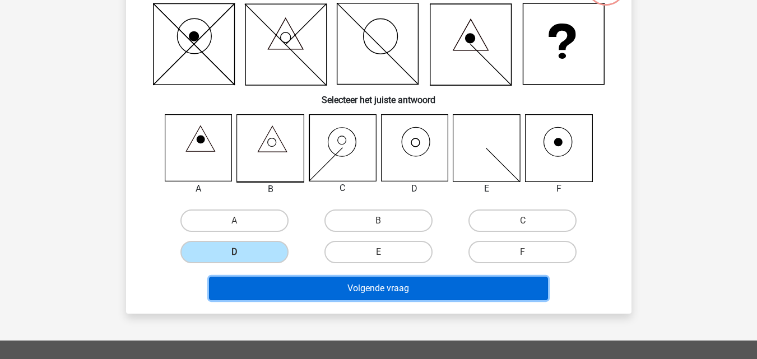
click at [347, 294] on button "Volgende vraag" at bounding box center [378, 289] width 339 height 24
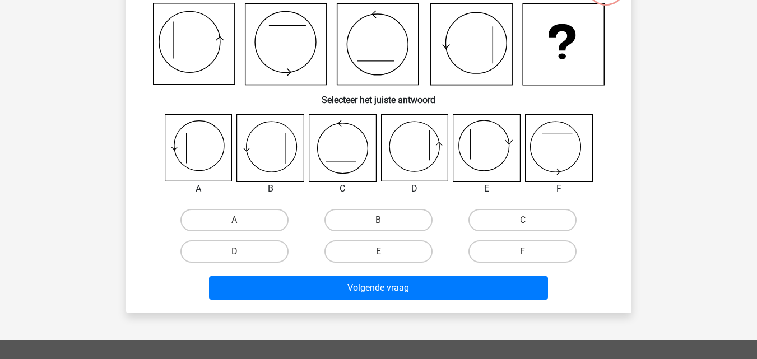
scroll to position [52, 0]
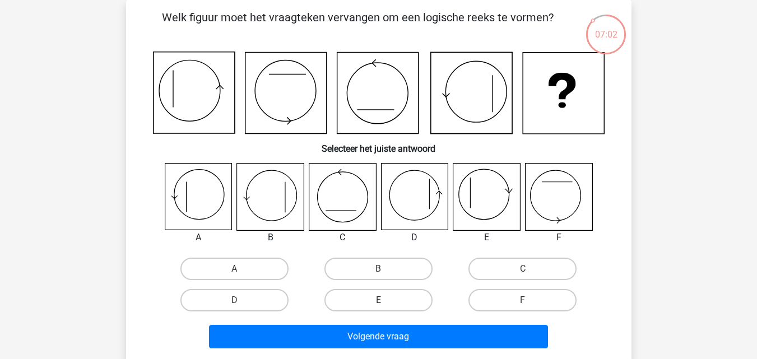
click at [287, 201] on icon at bounding box center [270, 197] width 67 height 67
click at [366, 272] on label "B" at bounding box center [378, 269] width 108 height 22
click at [378, 272] on input "B" at bounding box center [381, 272] width 7 height 7
radio input "true"
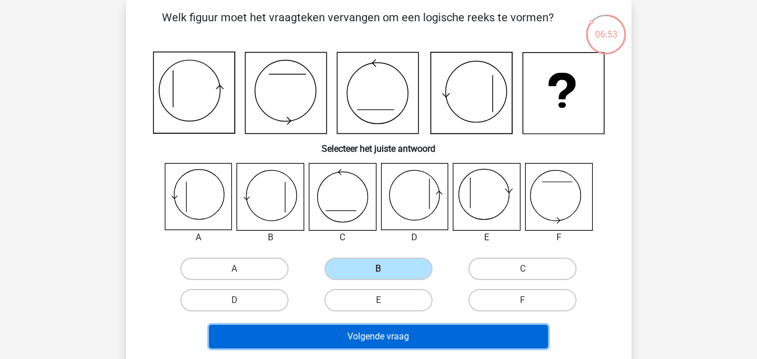
click at [345, 344] on button "Volgende vraag" at bounding box center [378, 337] width 339 height 24
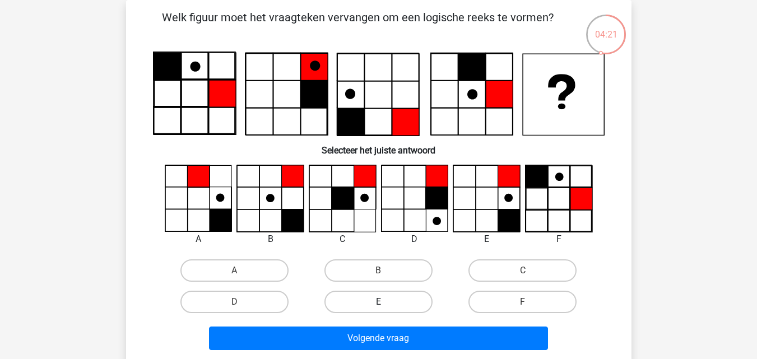
click at [376, 300] on label "E" at bounding box center [378, 302] width 108 height 22
click at [378, 302] on input "E" at bounding box center [381, 305] width 7 height 7
radio input "true"
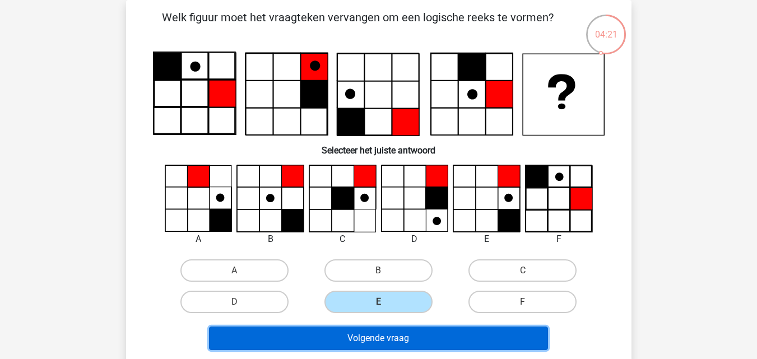
click at [349, 330] on button "Volgende vraag" at bounding box center [378, 338] width 339 height 24
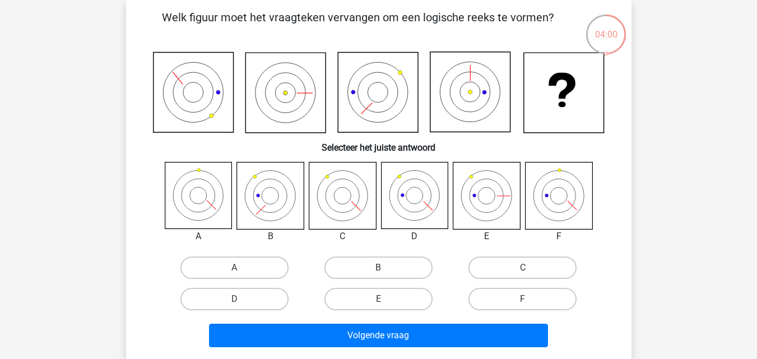
click at [557, 198] on icon at bounding box center [558, 195] width 67 height 67
click at [498, 304] on label "F" at bounding box center [522, 299] width 108 height 22
click at [522, 304] on input "F" at bounding box center [525, 302] width 7 height 7
radio input "true"
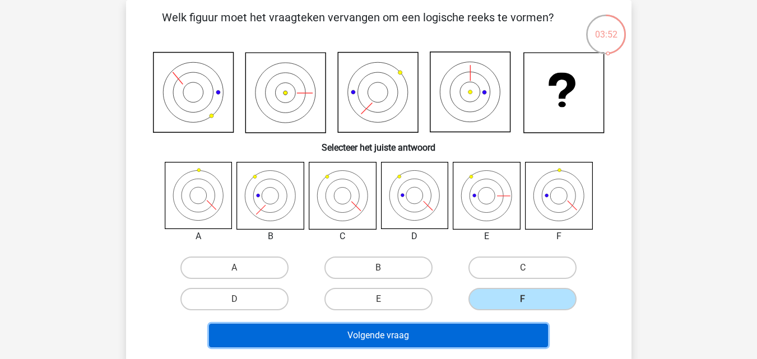
click at [450, 334] on button "Volgende vraag" at bounding box center [378, 336] width 339 height 24
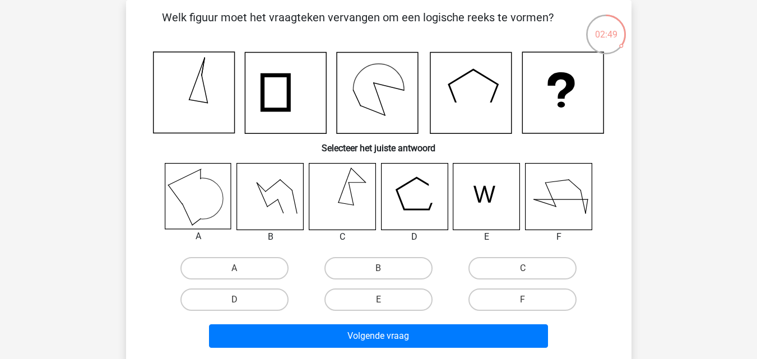
click at [287, 197] on icon at bounding box center [270, 196] width 67 height 67
click at [358, 266] on label "B" at bounding box center [378, 268] width 108 height 22
click at [378, 268] on input "B" at bounding box center [381, 271] width 7 height 7
radio input "true"
click at [349, 321] on div "Volgende vraag" at bounding box center [378, 333] width 469 height 37
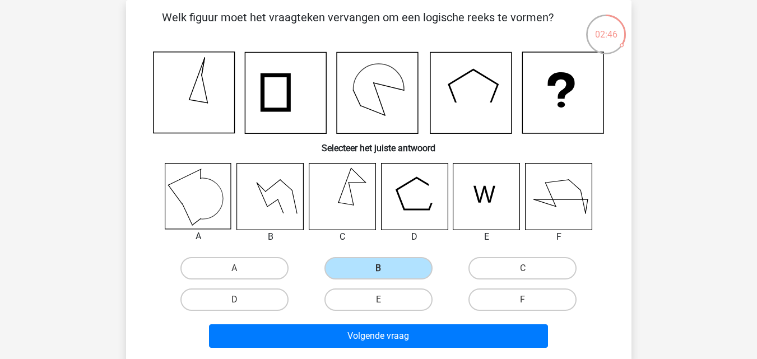
click at [346, 324] on div "Volgende vraag" at bounding box center [378, 333] width 469 height 37
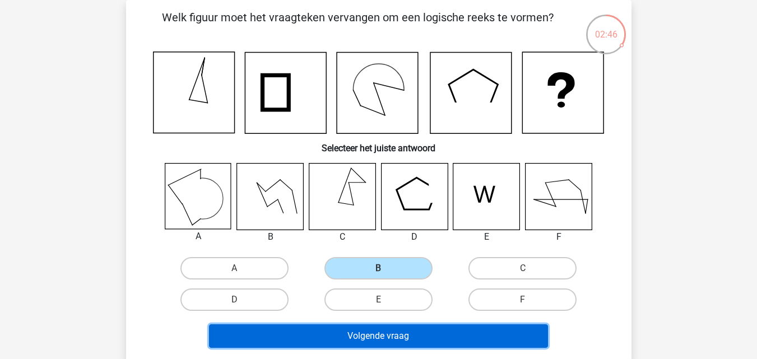
click at [335, 332] on button "Volgende vraag" at bounding box center [378, 336] width 339 height 24
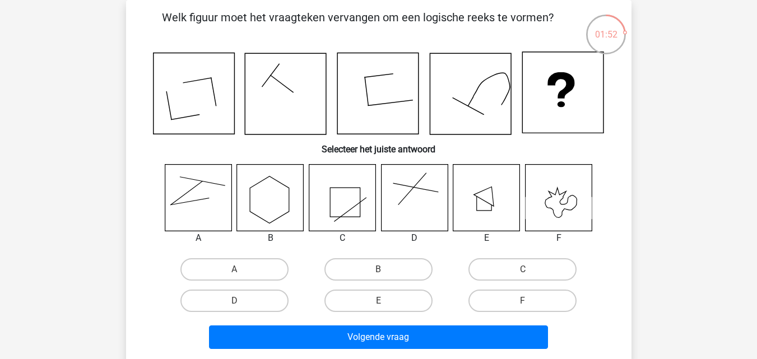
click at [242, 257] on div "A" at bounding box center [234, 269] width 144 height 31
click at [245, 274] on label "A" at bounding box center [234, 269] width 108 height 22
click at [241, 274] on input "A" at bounding box center [237, 272] width 7 height 7
radio input "true"
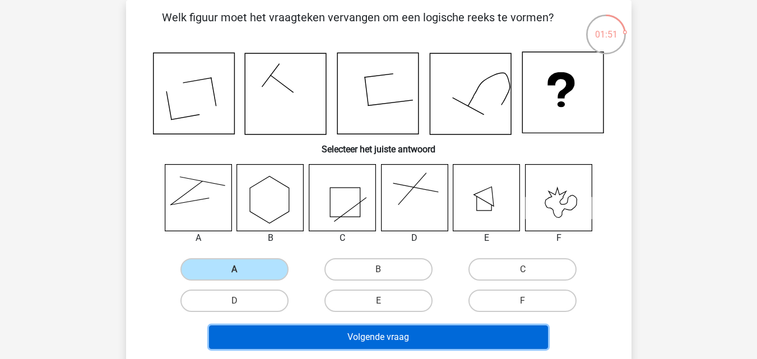
click at [311, 339] on button "Volgende vraag" at bounding box center [378, 337] width 339 height 24
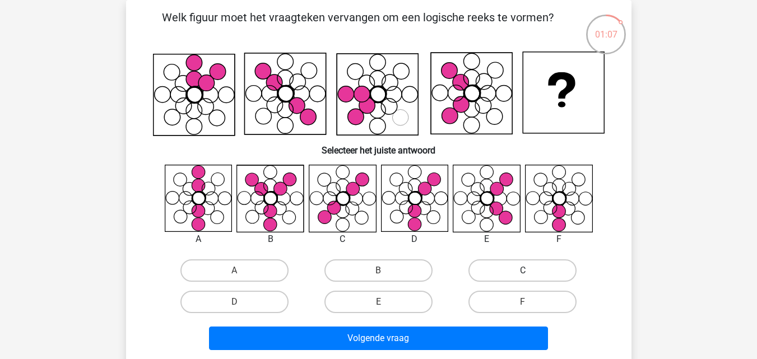
click at [494, 274] on label "C" at bounding box center [522, 270] width 108 height 22
click at [522, 274] on input "C" at bounding box center [525, 273] width 7 height 7
radio input "true"
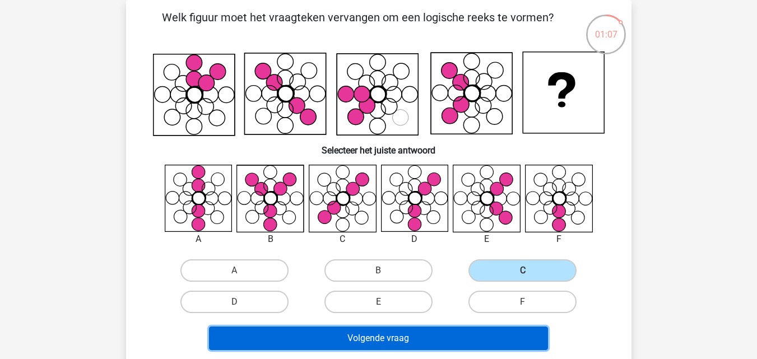
click at [451, 340] on button "Volgende vraag" at bounding box center [378, 338] width 339 height 24
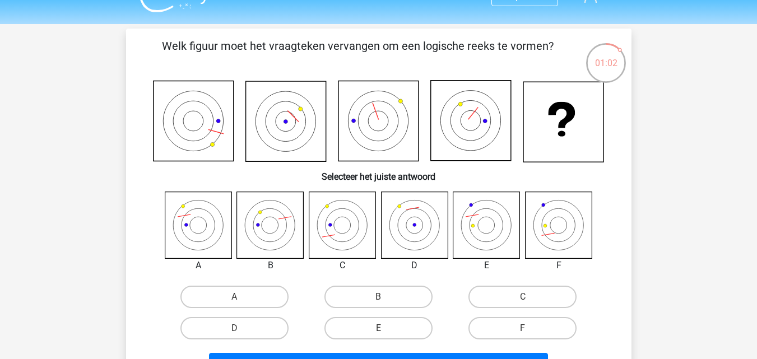
scroll to position [22, 0]
click at [240, 290] on label "A" at bounding box center [234, 297] width 108 height 22
click at [240, 297] on input "A" at bounding box center [237, 300] width 7 height 7
radio input "true"
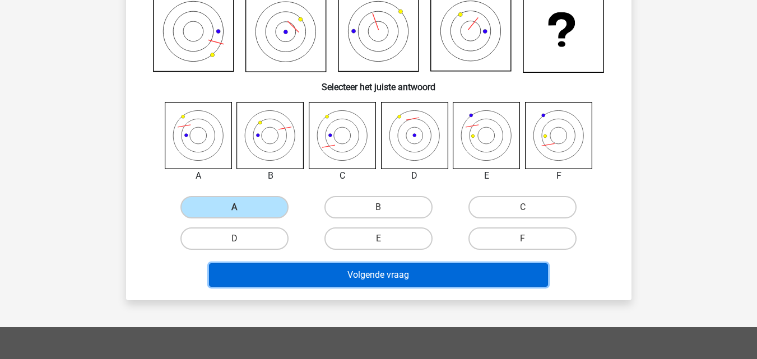
click at [289, 274] on button "Volgende vraag" at bounding box center [378, 275] width 339 height 24
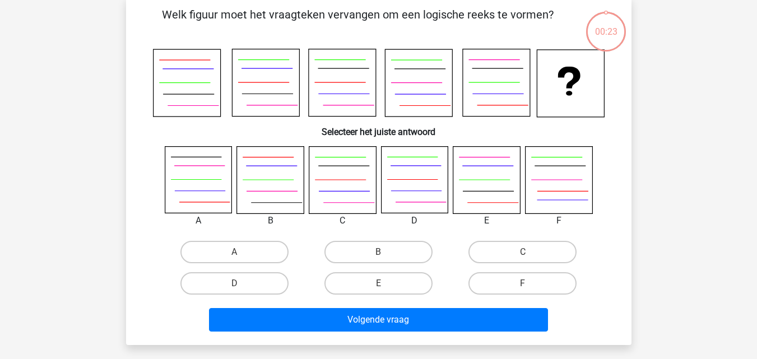
scroll to position [52, 0]
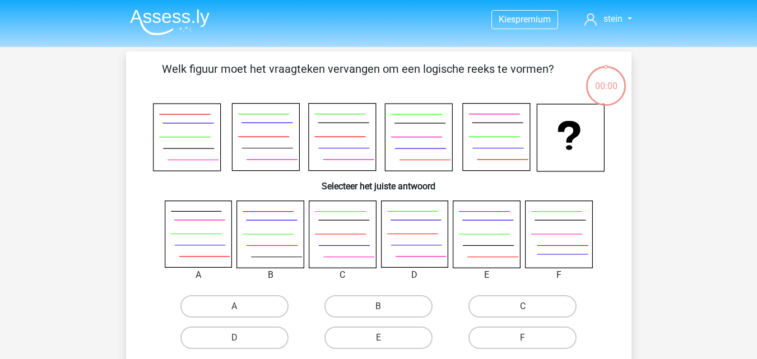
scroll to position [52, 0]
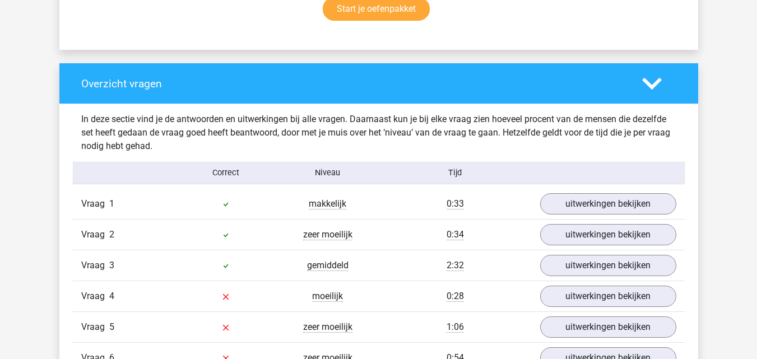
scroll to position [775, 0]
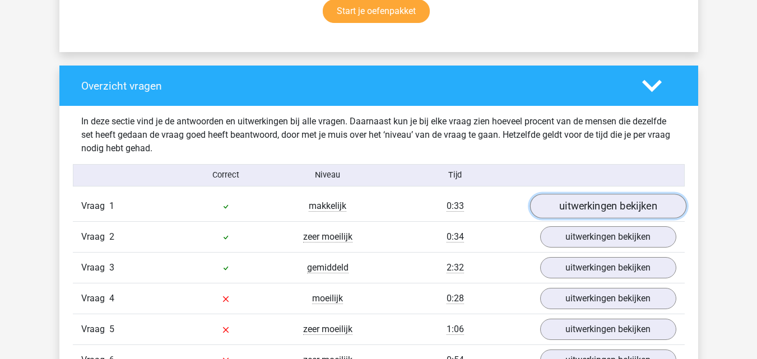
click at [642, 212] on link "uitwerkingen bekijken" at bounding box center [607, 206] width 156 height 25
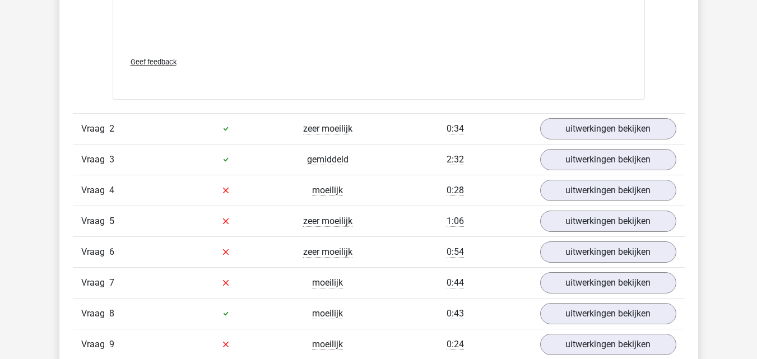
scroll to position [1823, 0]
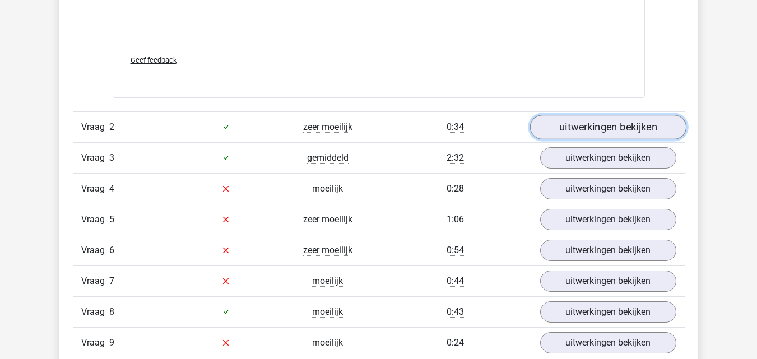
click at [582, 132] on link "uitwerkingen bekijken" at bounding box center [607, 127] width 156 height 25
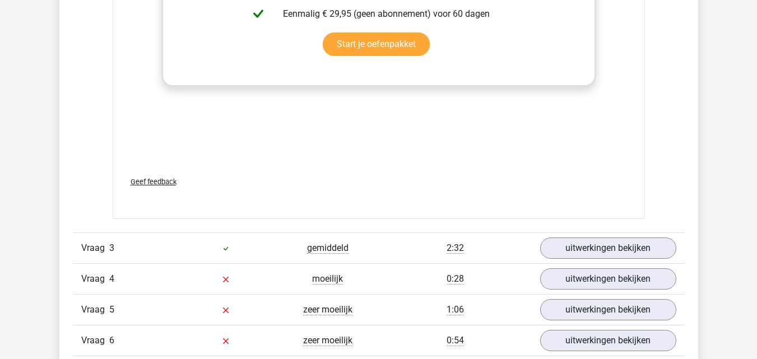
scroll to position [2676, 0]
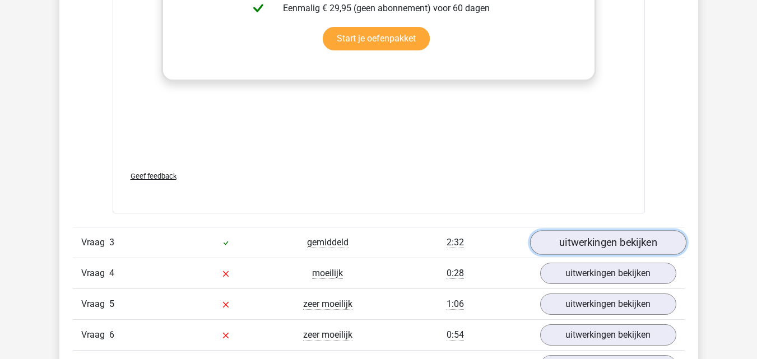
click at [561, 246] on link "uitwerkingen bekijken" at bounding box center [607, 242] width 156 height 25
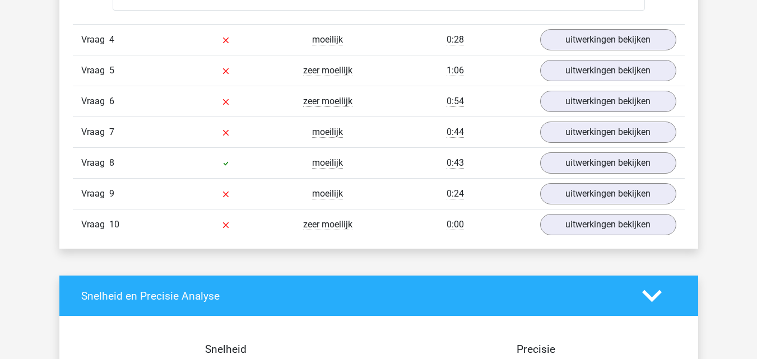
scroll to position [3850, 0]
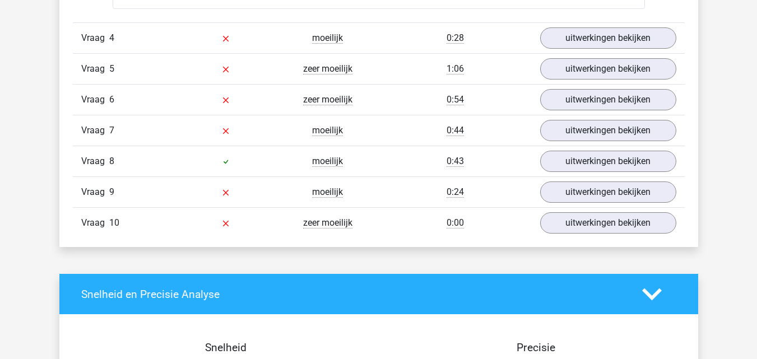
click at [571, 50] on div "Vraag 4 moeilijk 0:28 uitwerkingen bekijken" at bounding box center [378, 37] width 611 height 31
click at [563, 40] on link "uitwerkingen bekijken" at bounding box center [607, 38] width 156 height 25
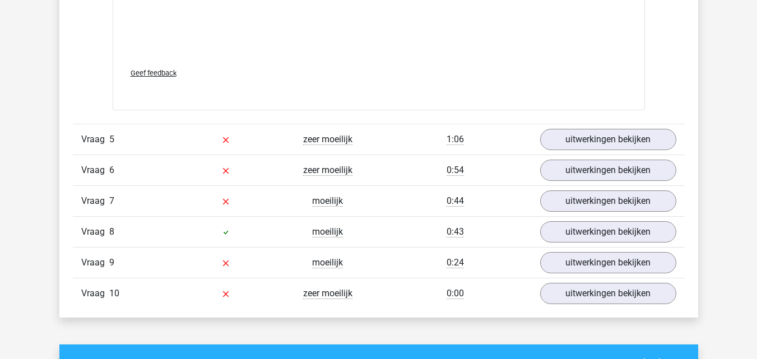
scroll to position [4720, 0]
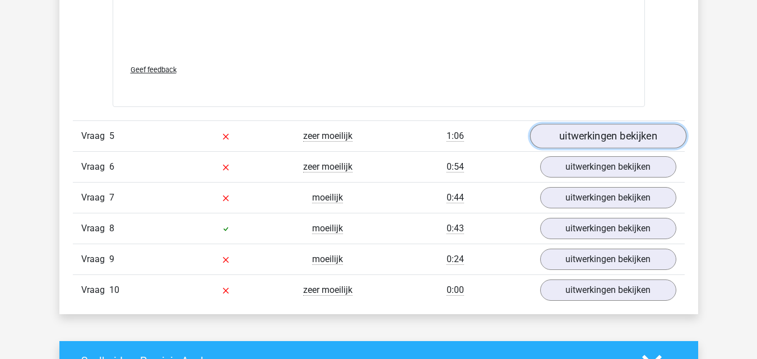
click at [576, 136] on link "uitwerkingen bekijken" at bounding box center [607, 136] width 156 height 25
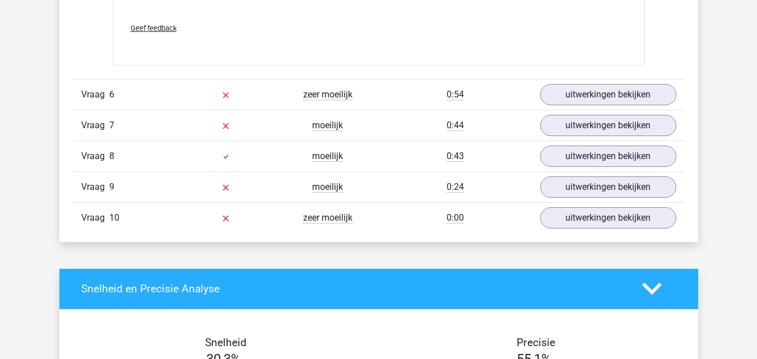
scroll to position [5731, 0]
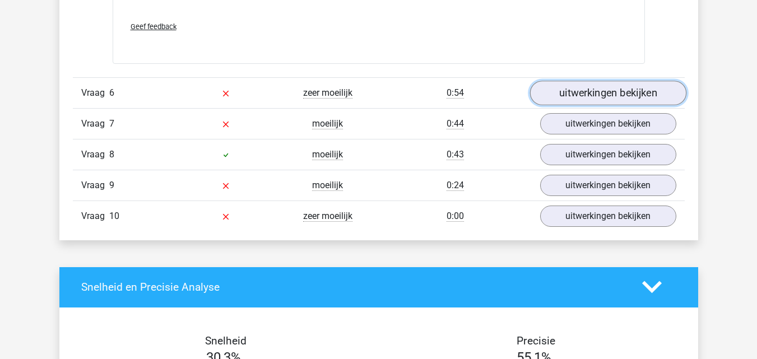
click at [573, 99] on link "uitwerkingen bekijken" at bounding box center [607, 93] width 156 height 25
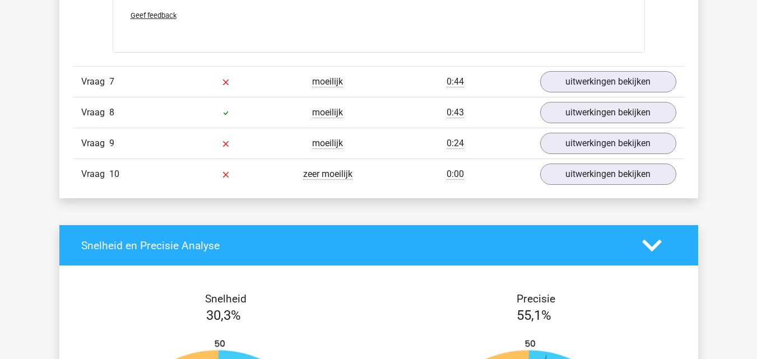
scroll to position [6715, 0]
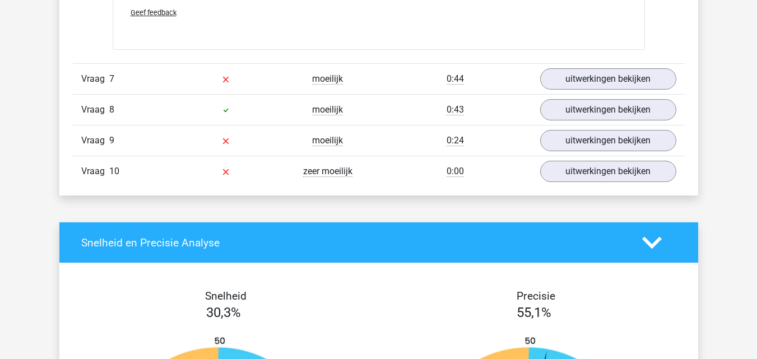
click at [581, 92] on div "Vraag 7 moeilijk 0:44 uitwerkingen bekijken" at bounding box center [378, 78] width 611 height 31
click at [568, 79] on link "uitwerkingen bekijken" at bounding box center [607, 79] width 156 height 25
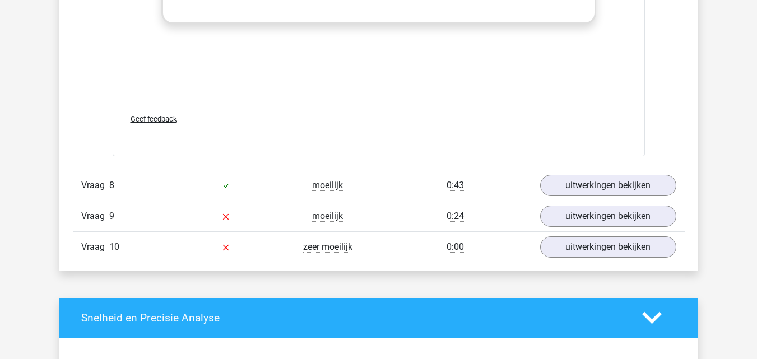
scroll to position [7579, 0]
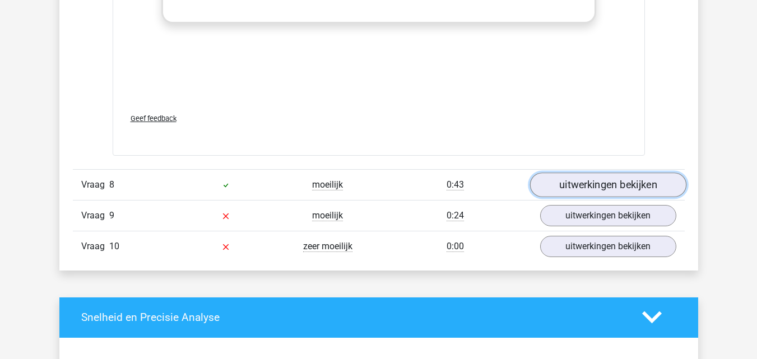
click at [565, 186] on link "uitwerkingen bekijken" at bounding box center [607, 184] width 156 height 25
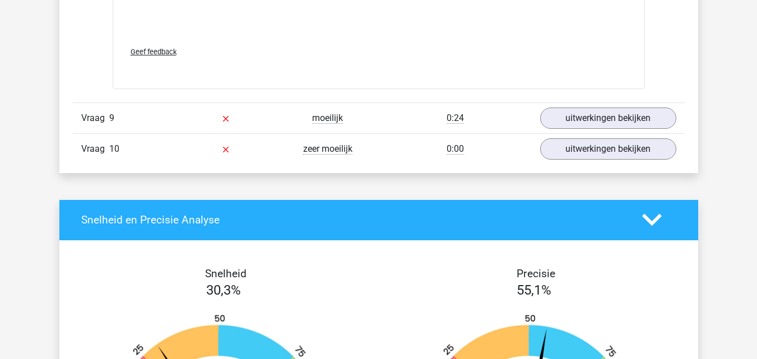
scroll to position [8615, 0]
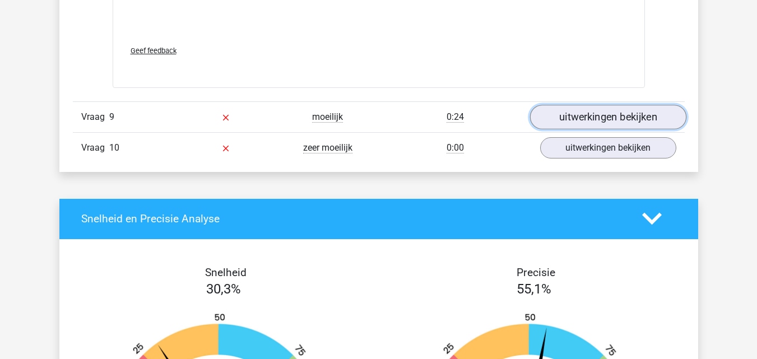
click at [560, 120] on link "uitwerkingen bekijken" at bounding box center [607, 117] width 156 height 25
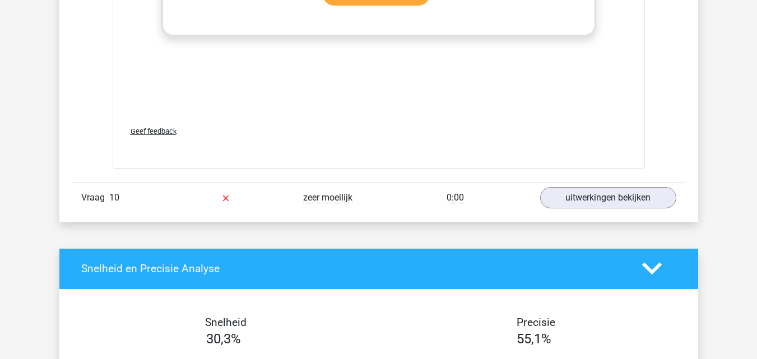
scroll to position [9492, 0]
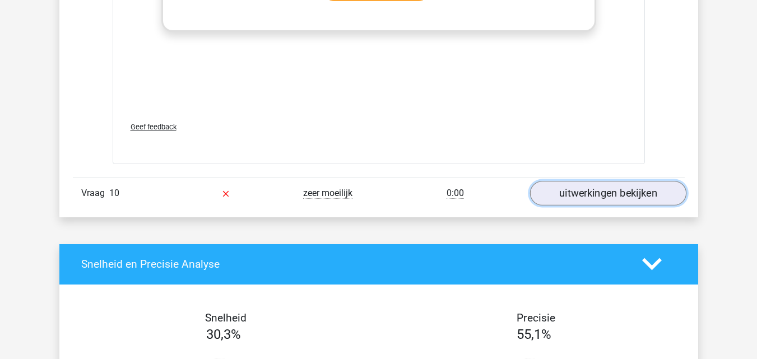
click at [584, 194] on link "uitwerkingen bekijken" at bounding box center [607, 193] width 156 height 25
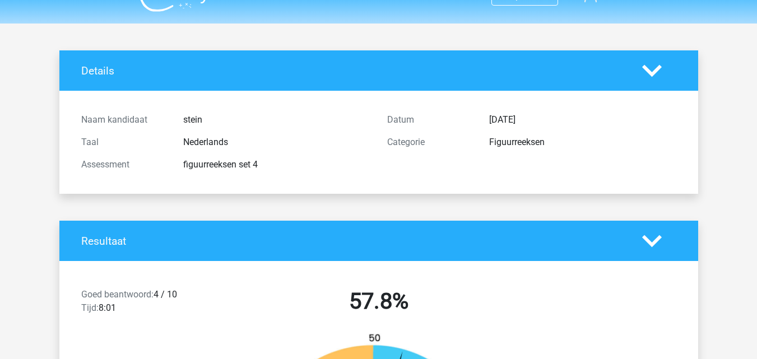
scroll to position [0, 0]
